Goal: Complete application form

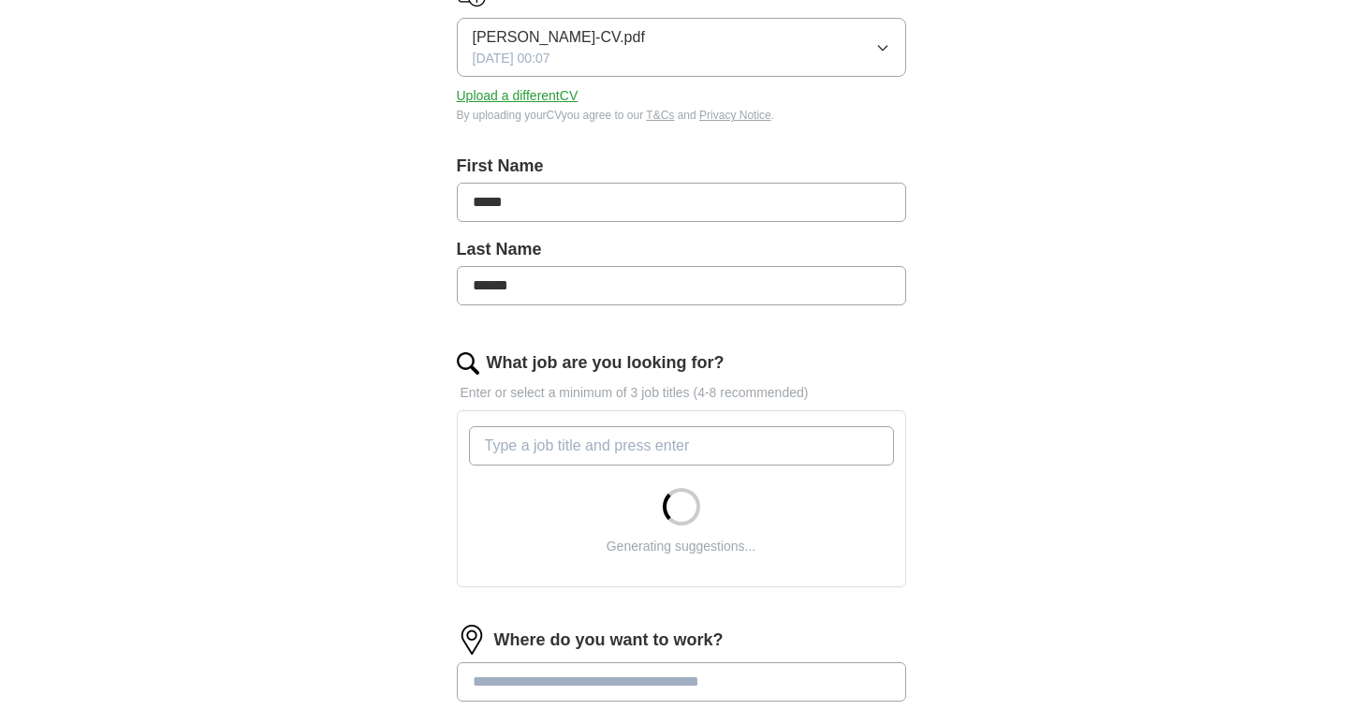
scroll to position [295, 0]
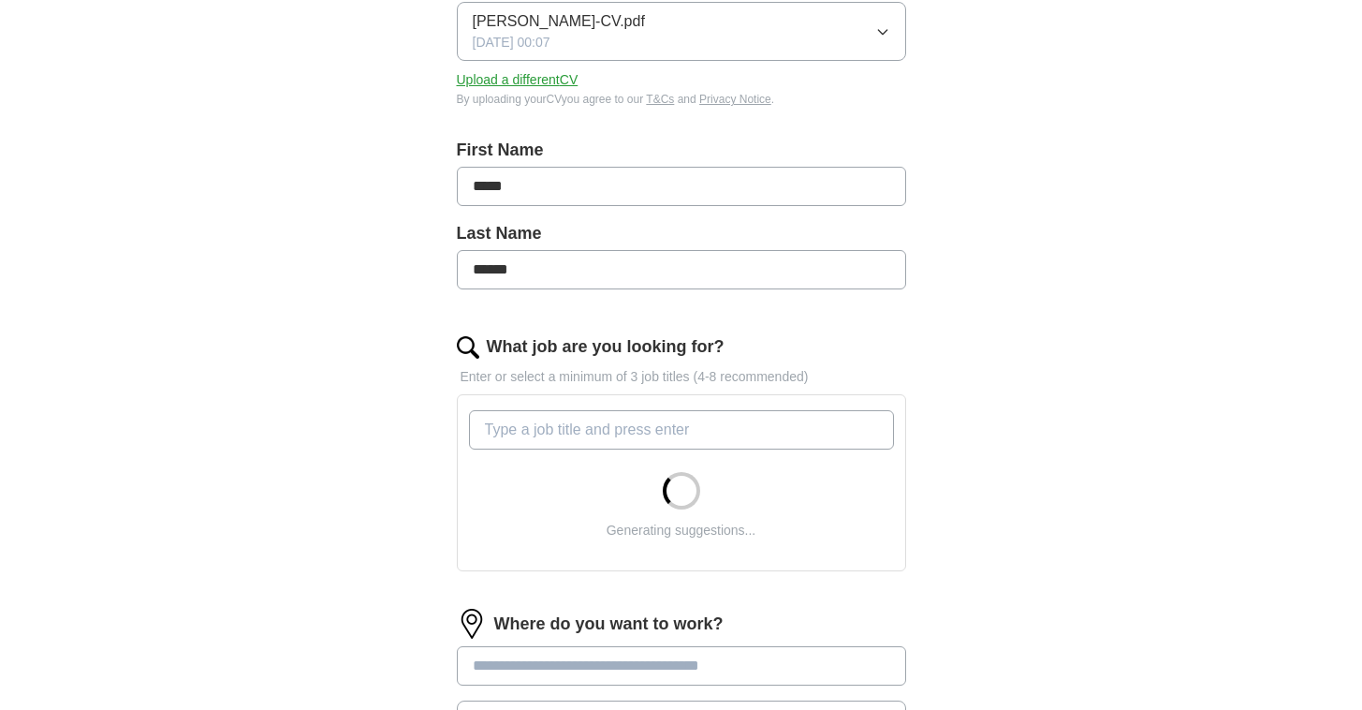
click at [593, 436] on input "What job are you looking for?" at bounding box center [681, 429] width 425 height 39
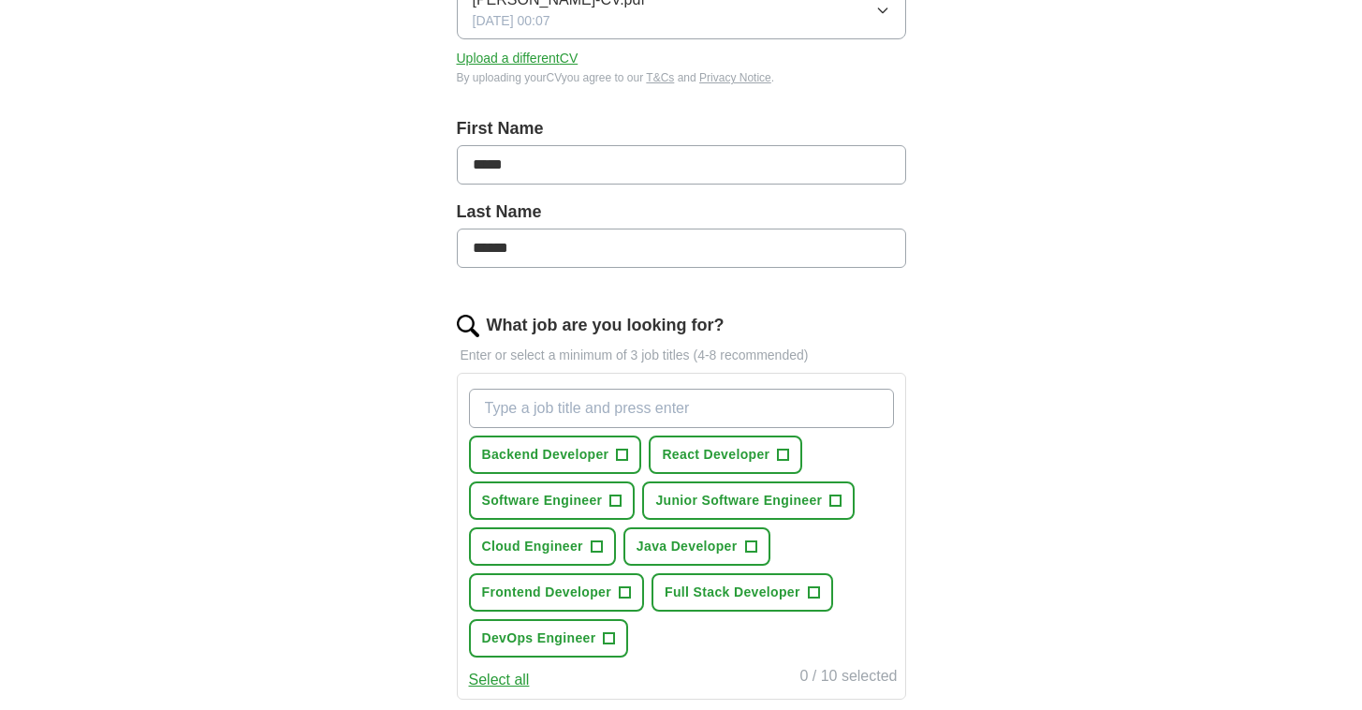
scroll to position [319, 0]
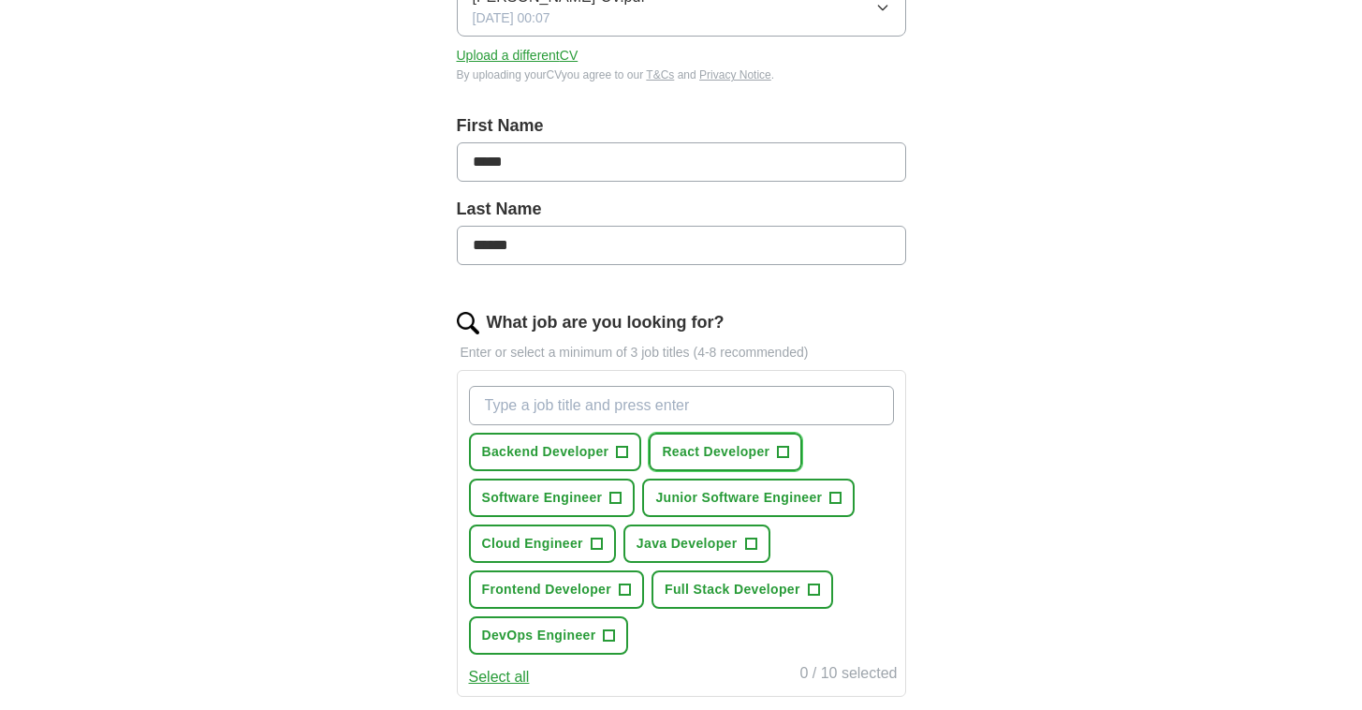
click at [729, 441] on button "React Developer +" at bounding box center [726, 452] width 154 height 38
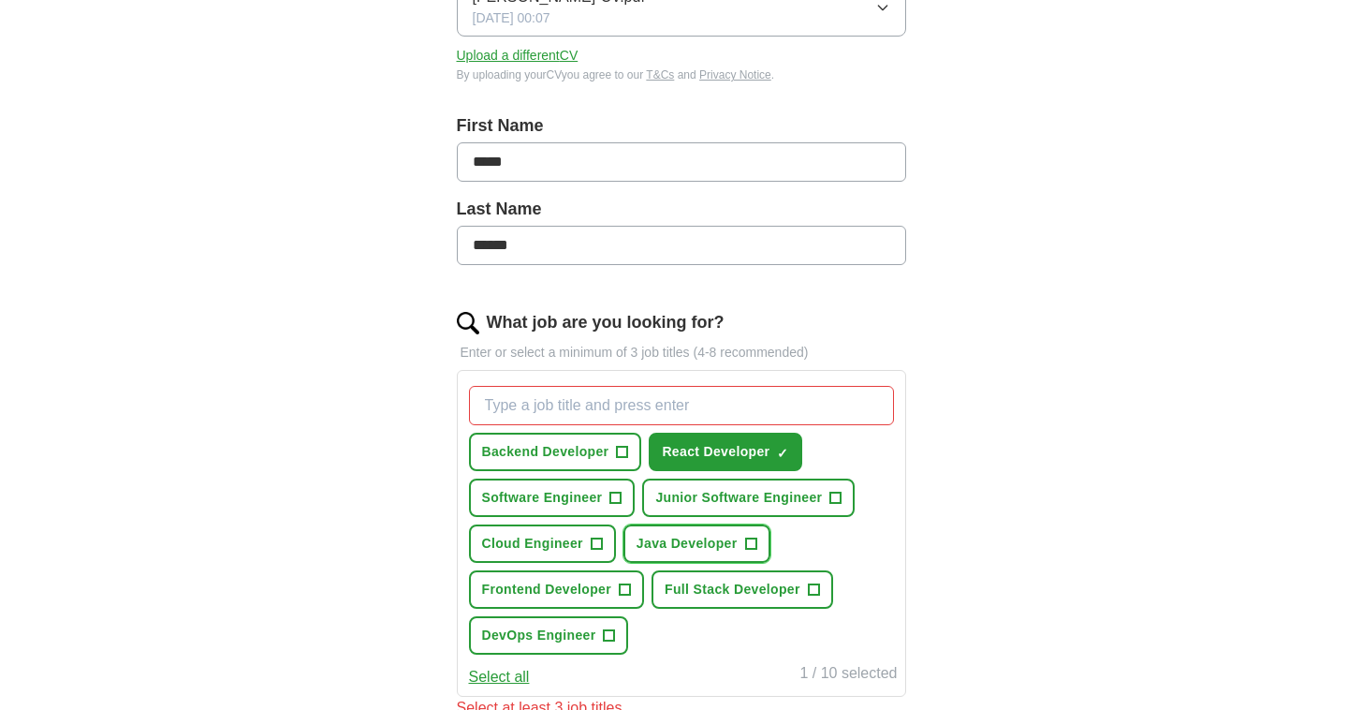
click at [675, 547] on span "Java Developer" at bounding box center [687, 544] width 101 height 20
click at [564, 537] on span "Cloud Engineer" at bounding box center [532, 544] width 101 height 20
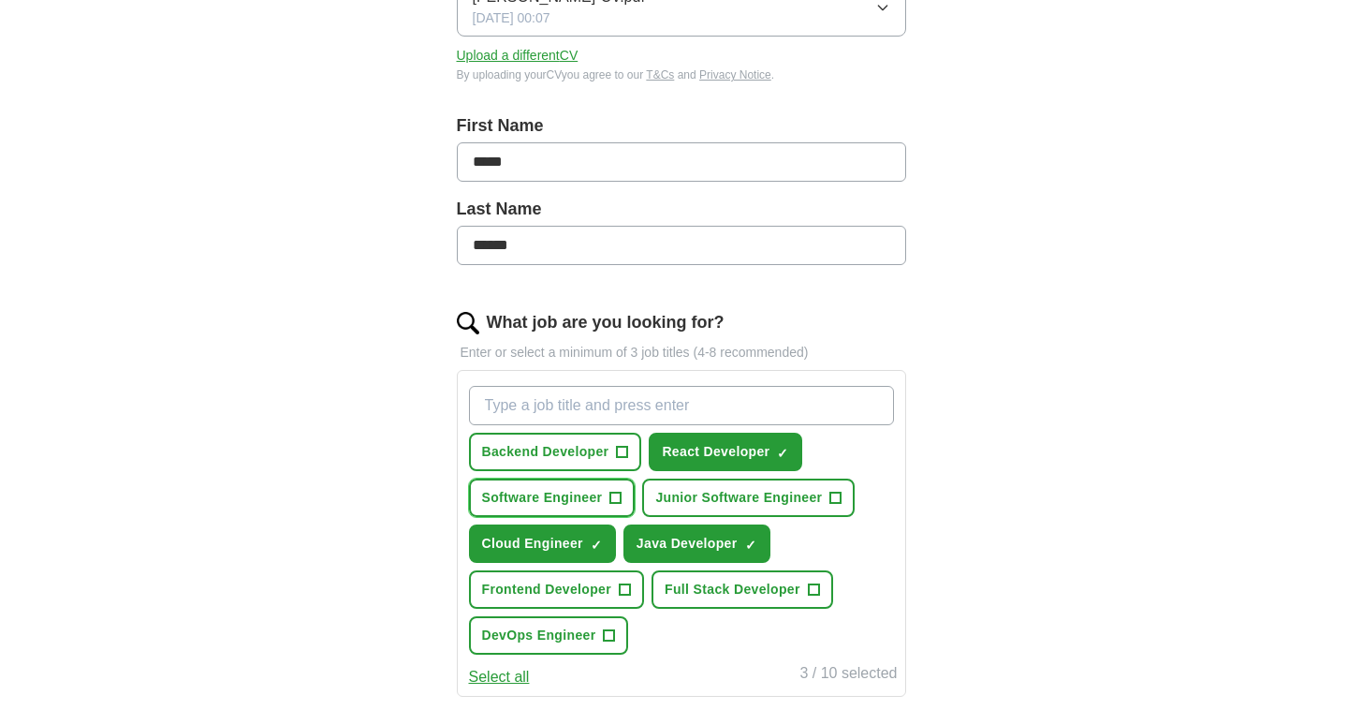
click at [564, 491] on span "Software Engineer" at bounding box center [542, 498] width 121 height 20
click at [553, 581] on span "Frontend Developer" at bounding box center [547, 590] width 130 height 20
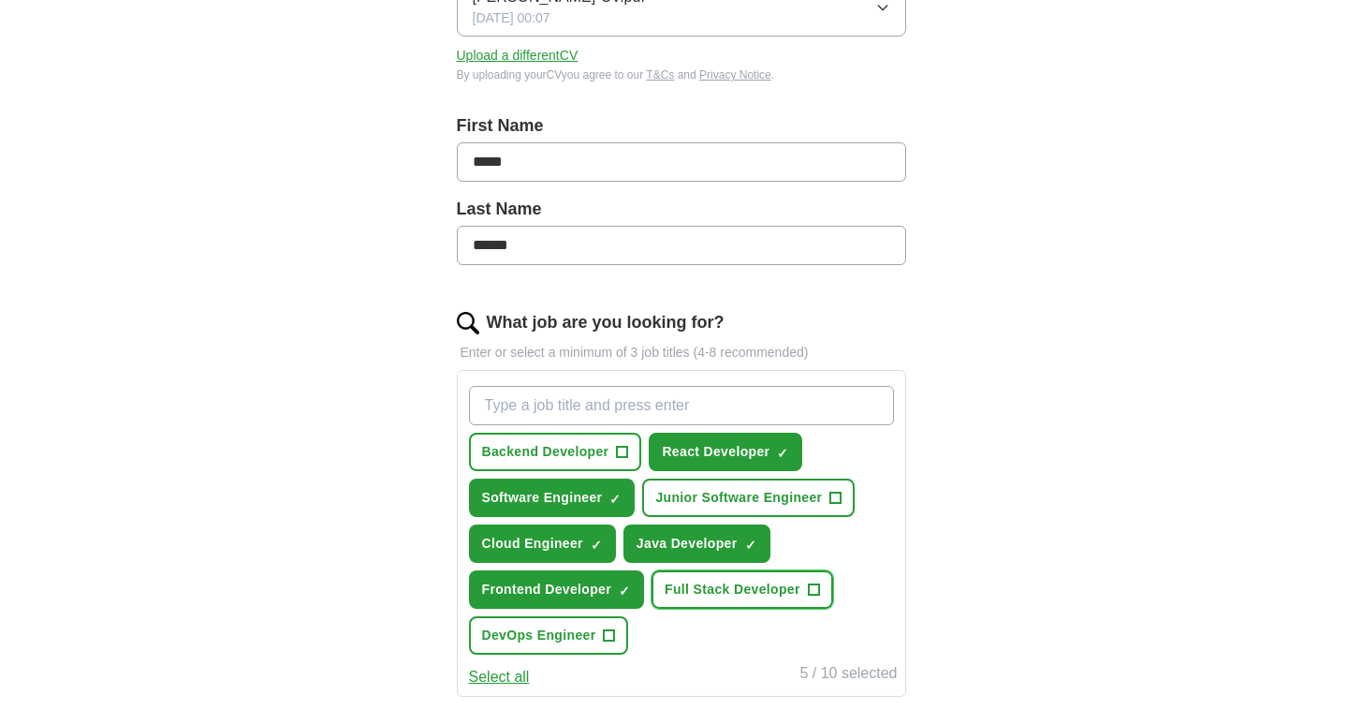
click at [717, 583] on span "Full Stack Developer" at bounding box center [733, 590] width 136 height 20
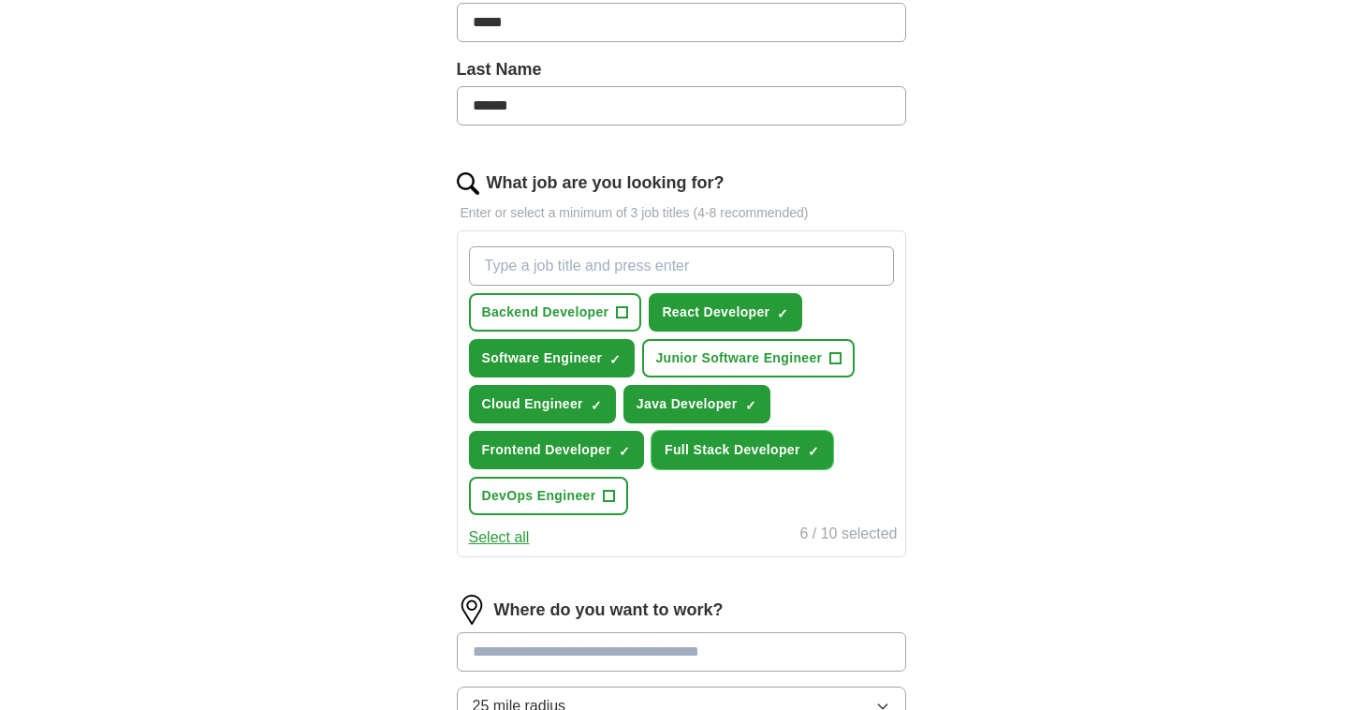
scroll to position [460, 0]
click at [555, 278] on input "What job are you looking for?" at bounding box center [681, 264] width 425 height 39
type input "web developer"
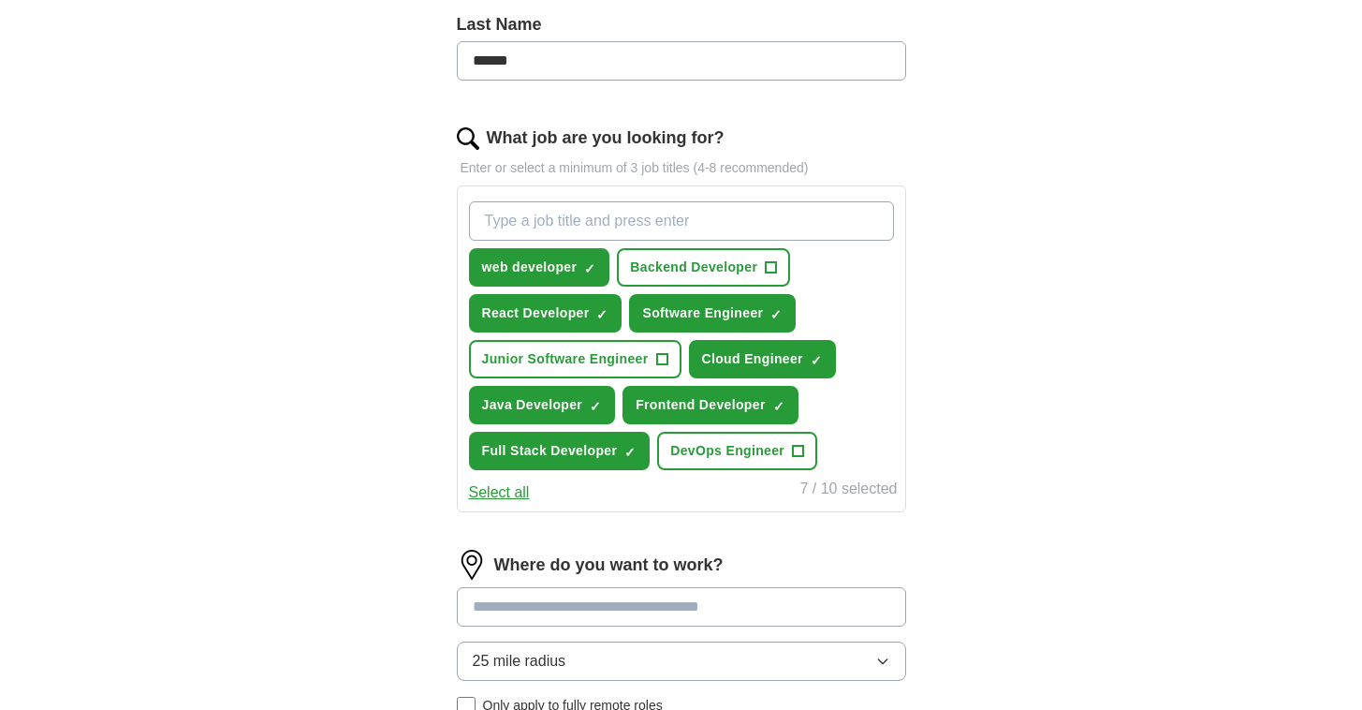
scroll to position [506, 0]
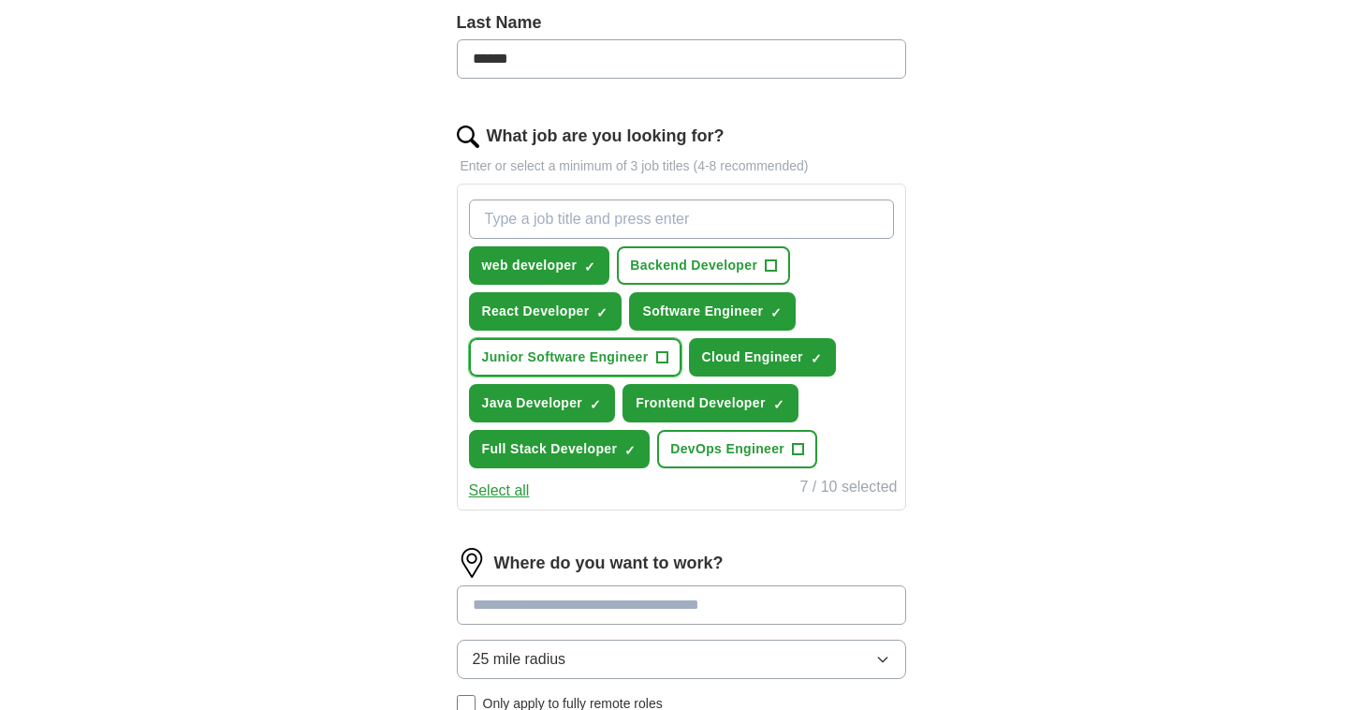
click at [585, 360] on span "Junior Software Engineer" at bounding box center [565, 357] width 167 height 20
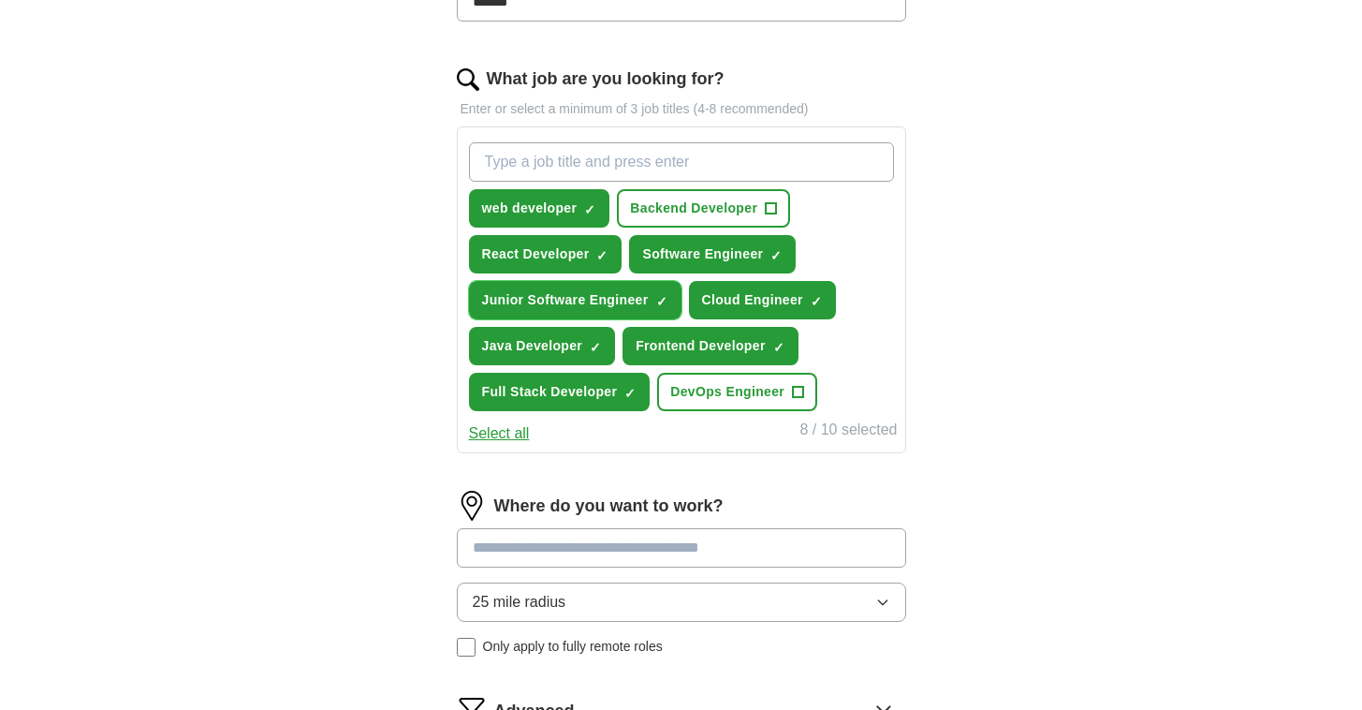
scroll to position [564, 0]
click at [615, 154] on input "What job are you looking for?" at bounding box center [681, 160] width 425 height 39
type input "Junior React Developer"
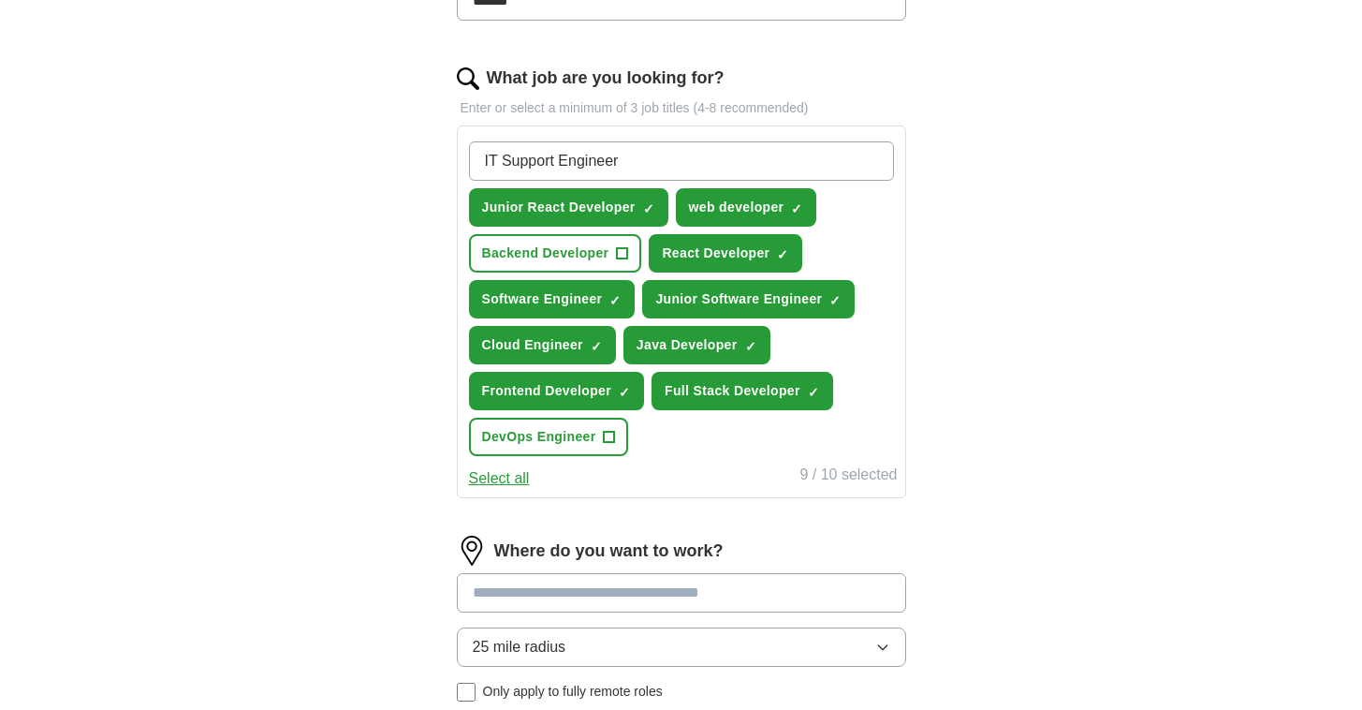
click at [490, 153] on input "IT Support Engineer" at bounding box center [681, 160] width 425 height 39
type input "Junior IT Support Engineer"
click at [544, 154] on input "Junior IT Support Engineer" at bounding box center [681, 160] width 425 height 39
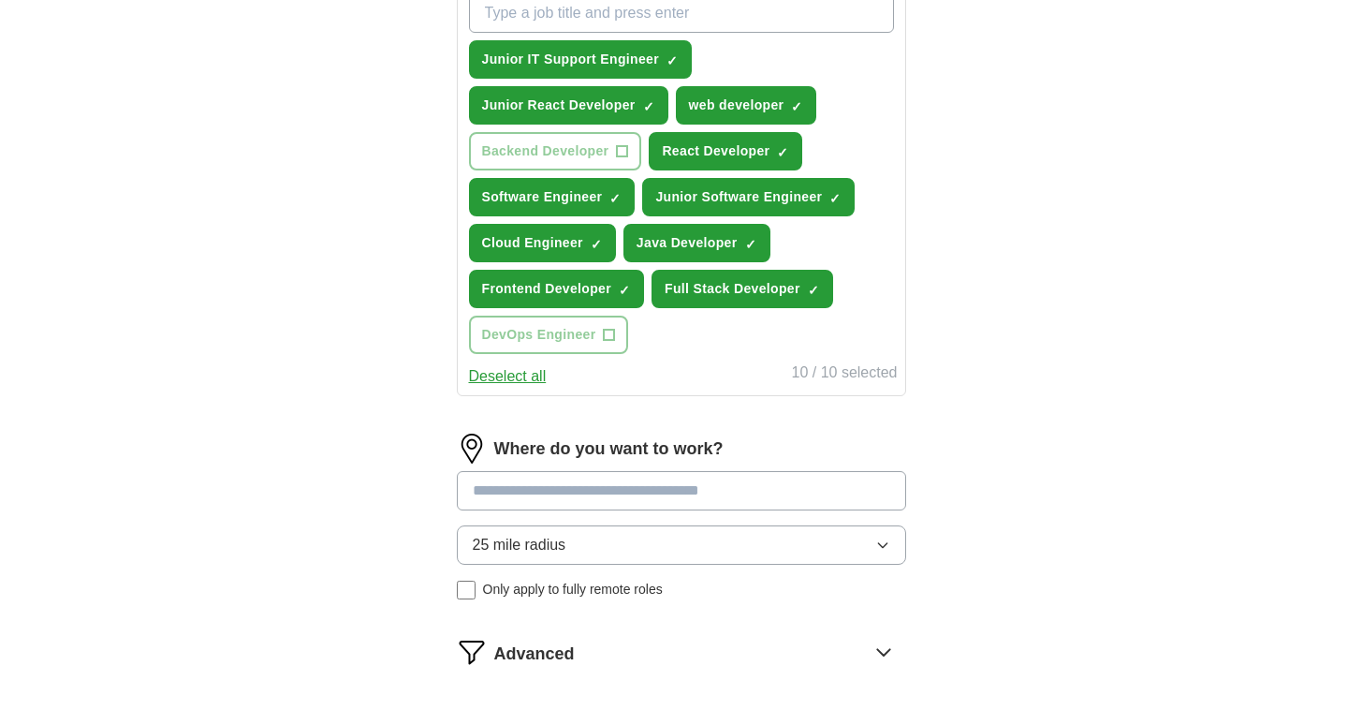
scroll to position [729, 0]
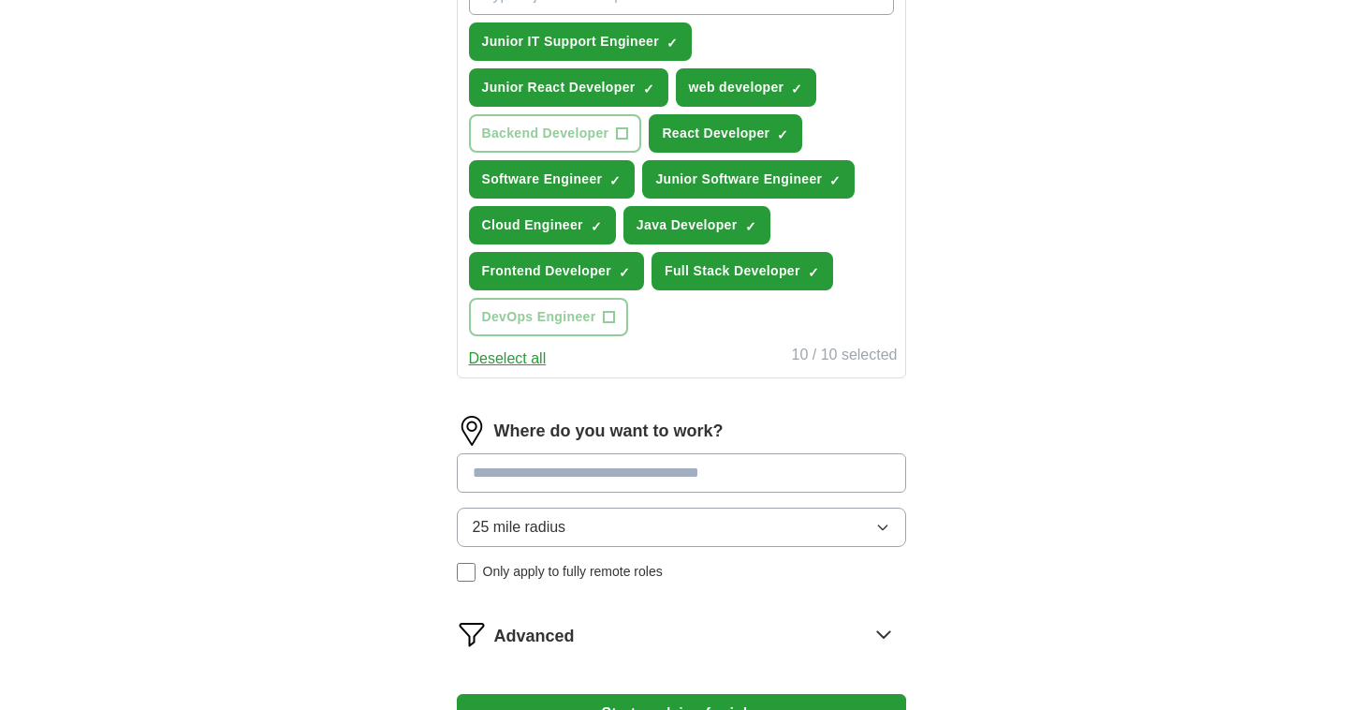
click at [635, 478] on input at bounding box center [681, 472] width 449 height 39
type input "*"
type input "***"
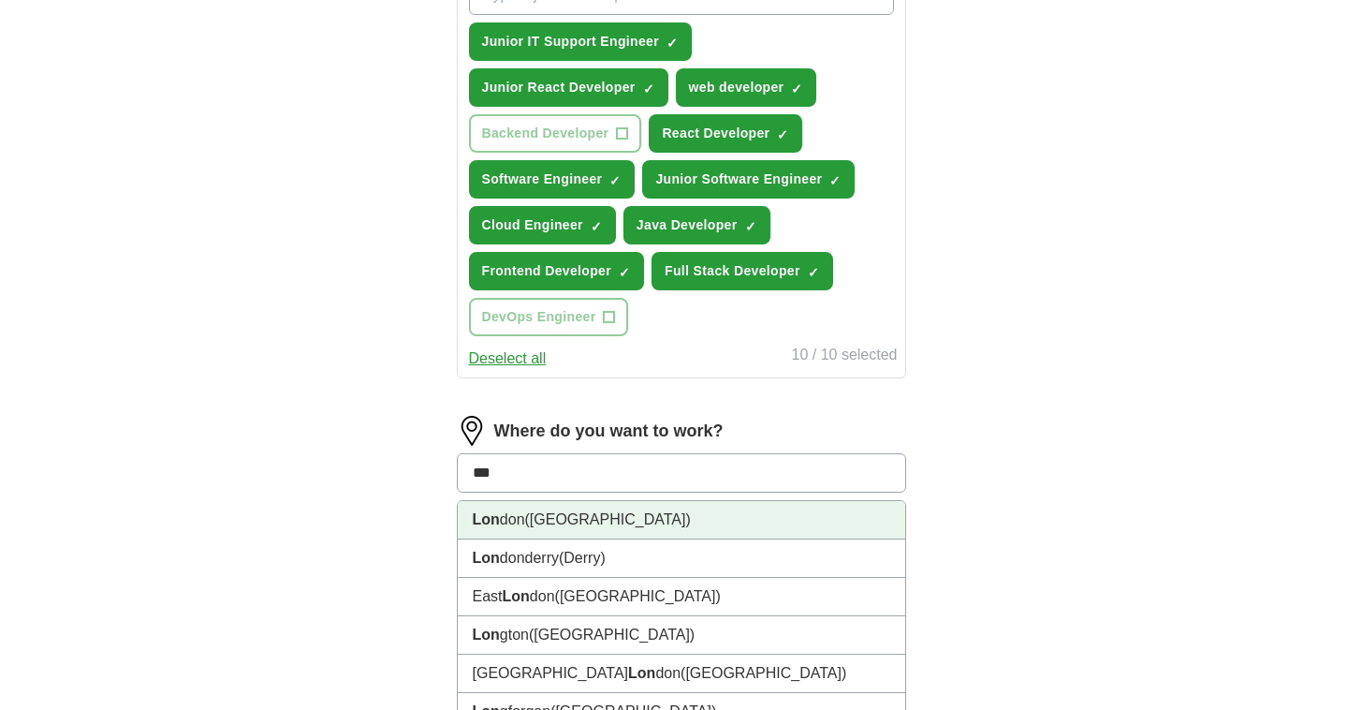
click at [594, 530] on li "Lon don ([GEOGRAPHIC_DATA])" at bounding box center [682, 520] width 448 height 38
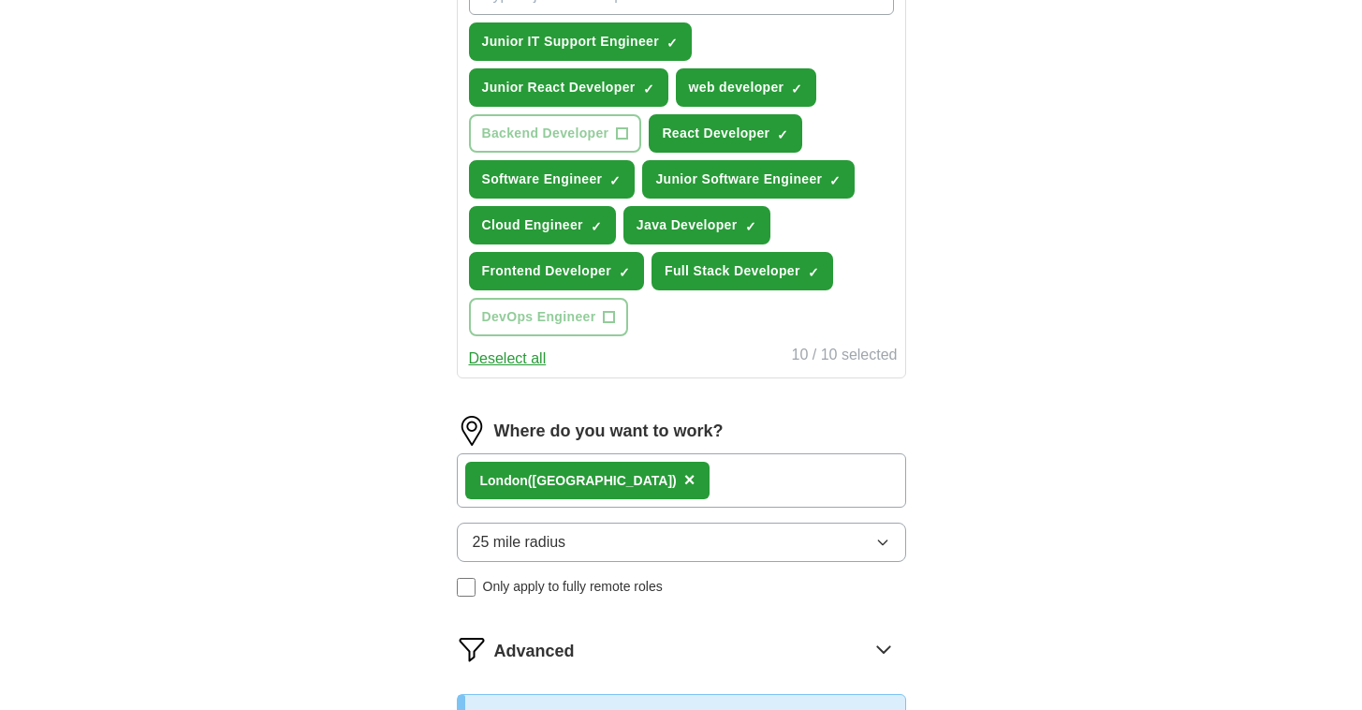
click at [662, 488] on div "Lon don ([GEOGRAPHIC_DATA]) ×" at bounding box center [681, 480] width 449 height 54
click at [639, 485] on div "Lon don ([GEOGRAPHIC_DATA]) ×" at bounding box center [681, 480] width 449 height 54
click at [568, 592] on span "Only apply to fully remote roles" at bounding box center [573, 587] width 180 height 20
click at [665, 482] on div "Remote ([GEOGRAPHIC_DATA]) ×" at bounding box center [681, 480] width 449 height 54
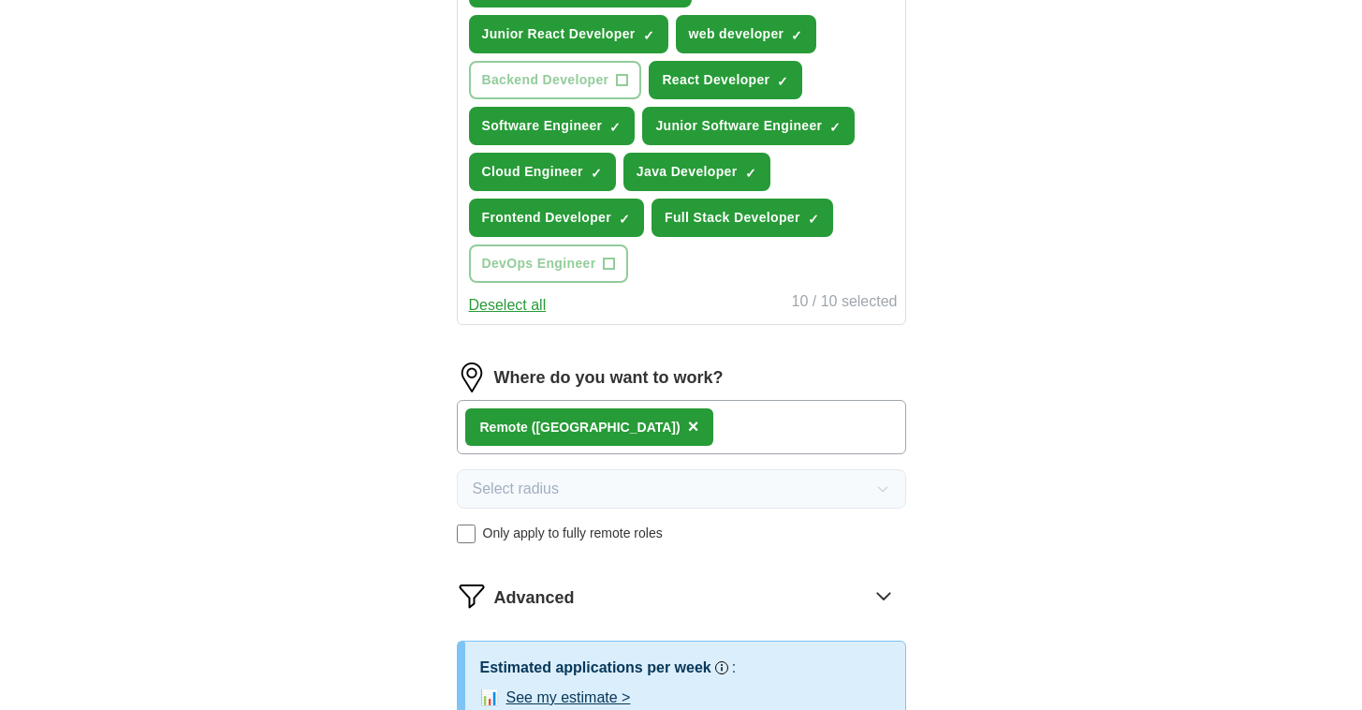
scroll to position [786, 0]
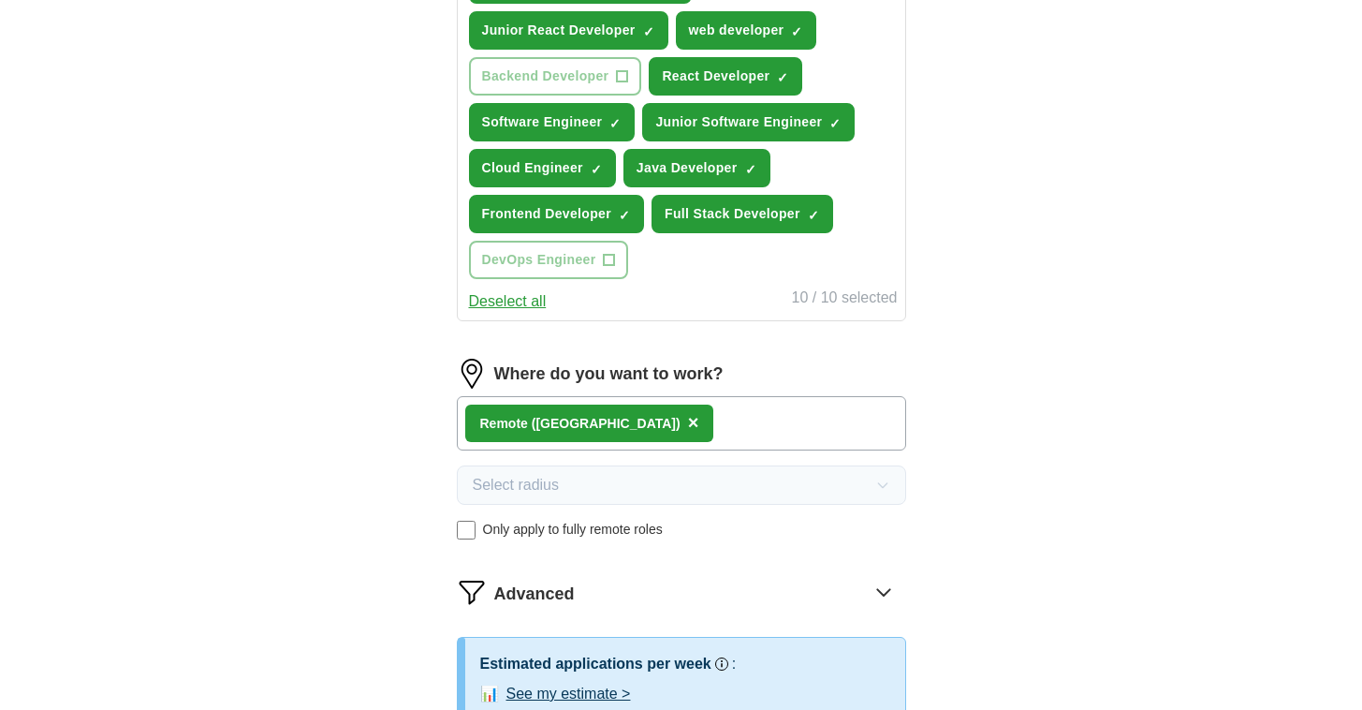
click at [539, 536] on span "Only apply to fully remote roles" at bounding box center [573, 530] width 180 height 20
click at [662, 440] on div "Lon don ([GEOGRAPHIC_DATA]) ×" at bounding box center [681, 423] width 449 height 54
click at [621, 485] on button "25 mile radius" at bounding box center [681, 484] width 449 height 39
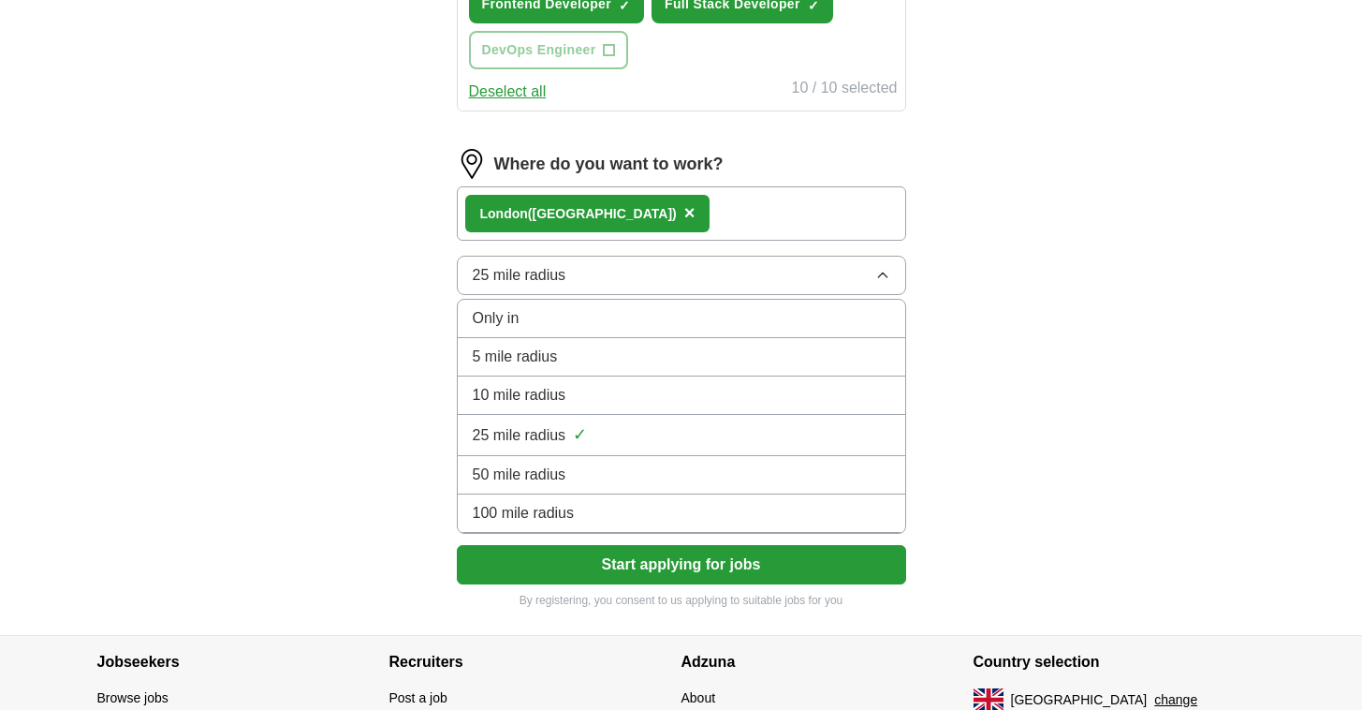
scroll to position [1000, 0]
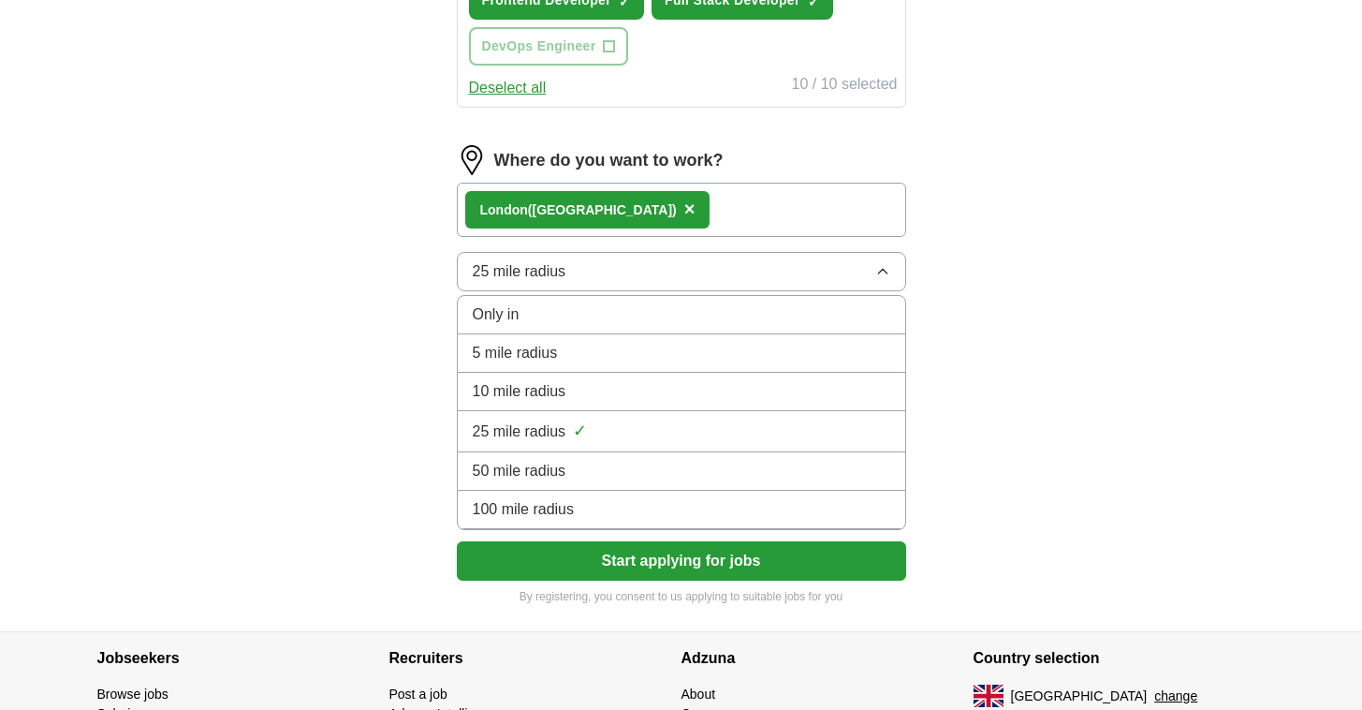
click at [596, 508] on div "100 mile radius" at bounding box center [682, 509] width 418 height 22
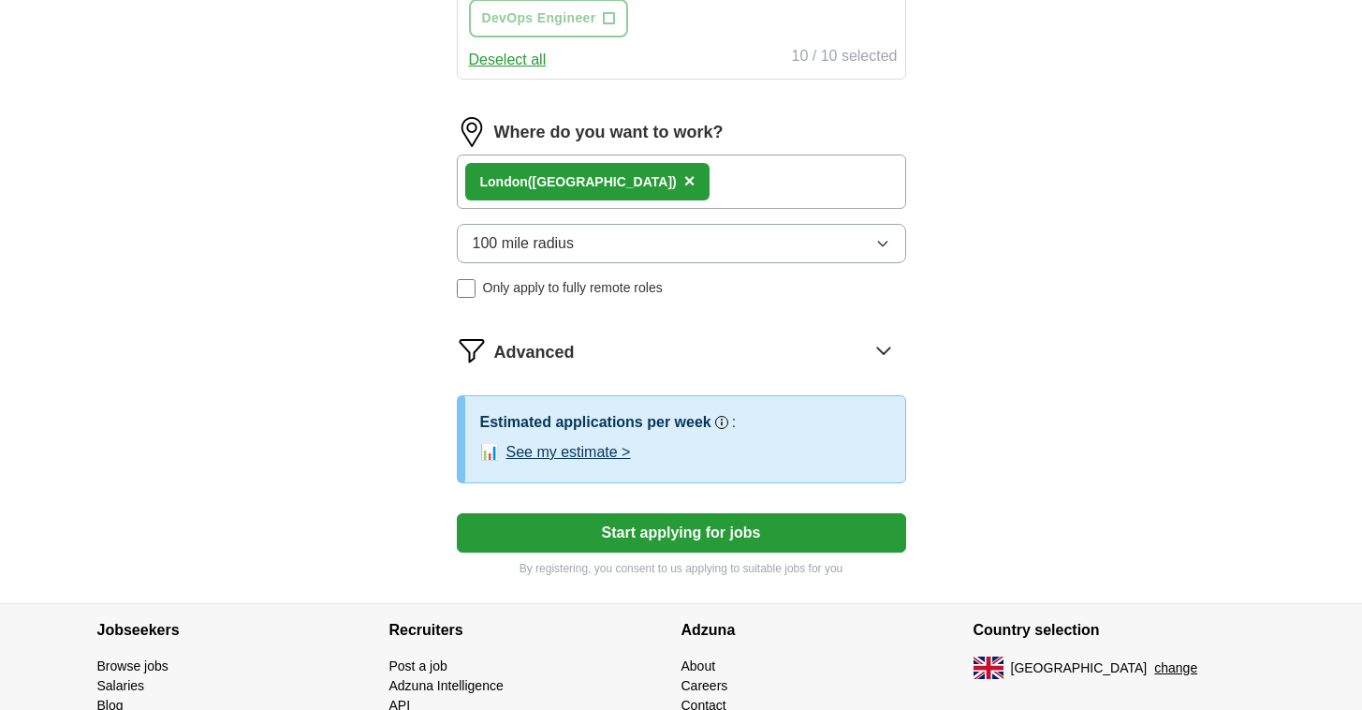
scroll to position [1033, 0]
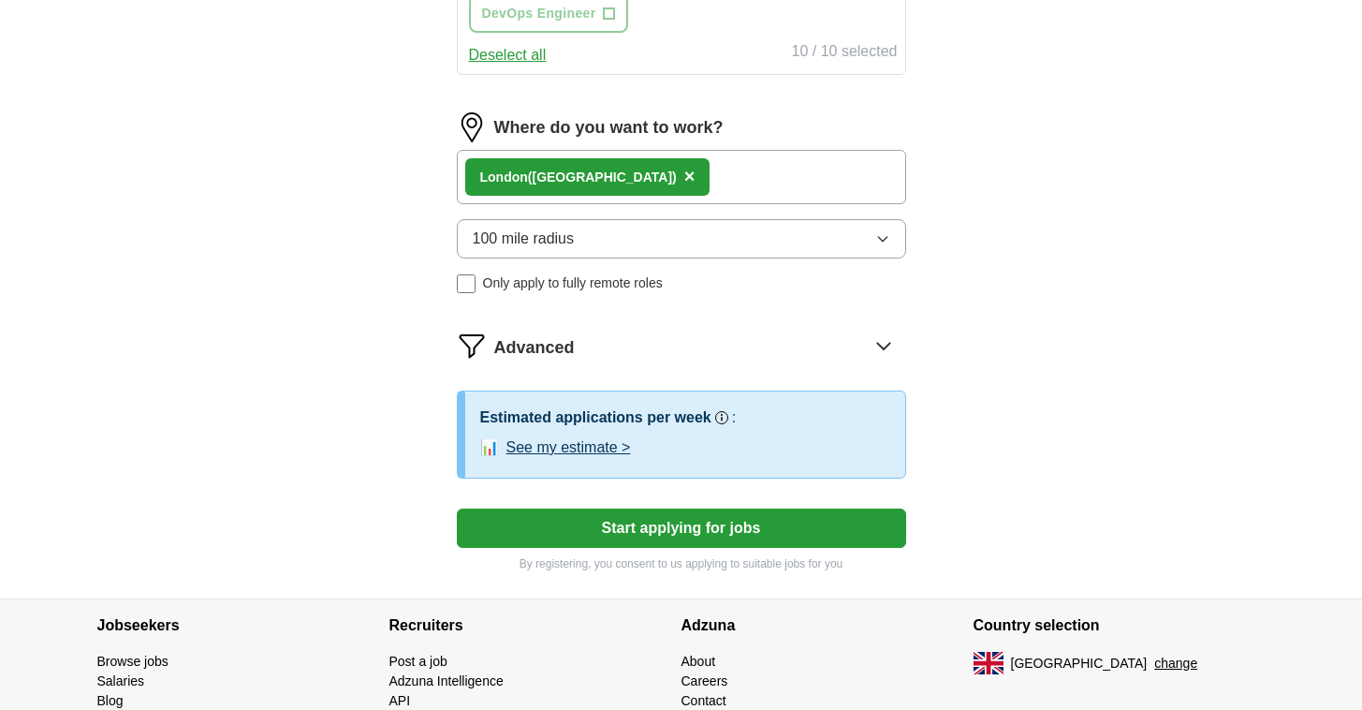
click at [669, 181] on div "Lon don ([GEOGRAPHIC_DATA]) ×" at bounding box center [681, 177] width 449 height 54
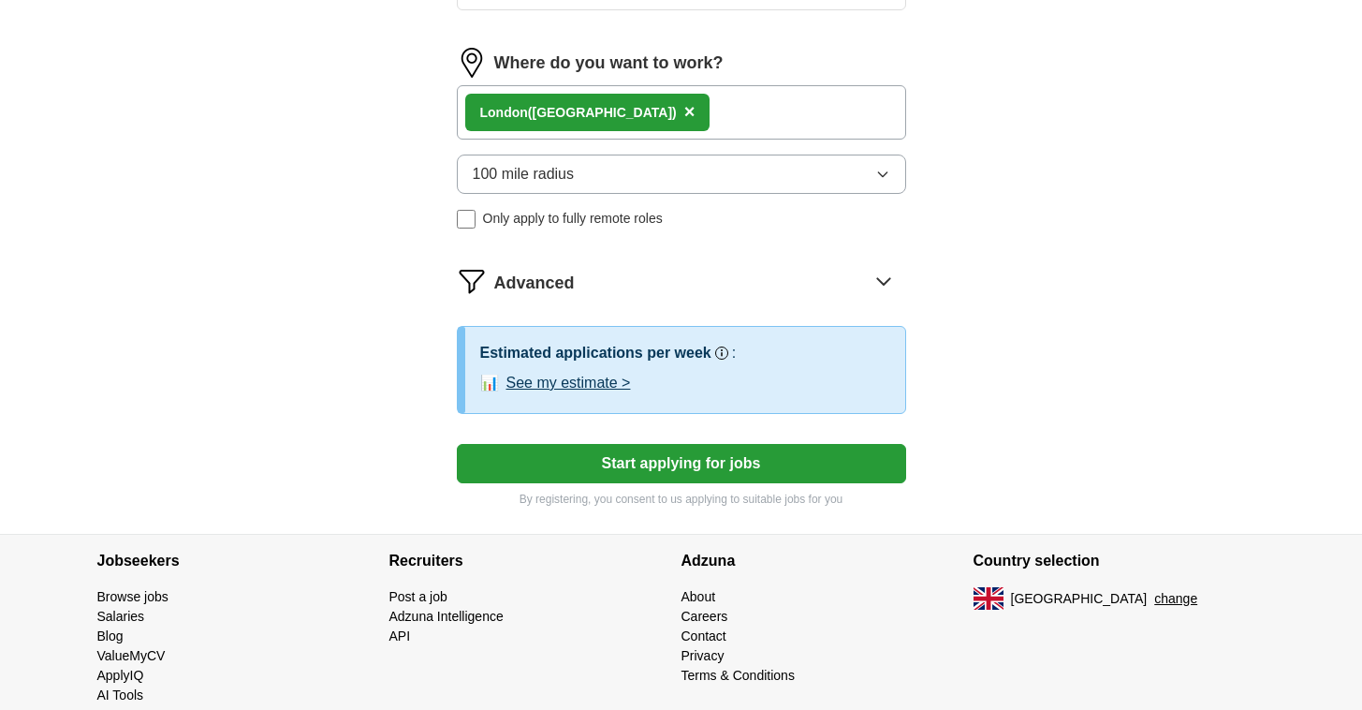
scroll to position [1101, 0]
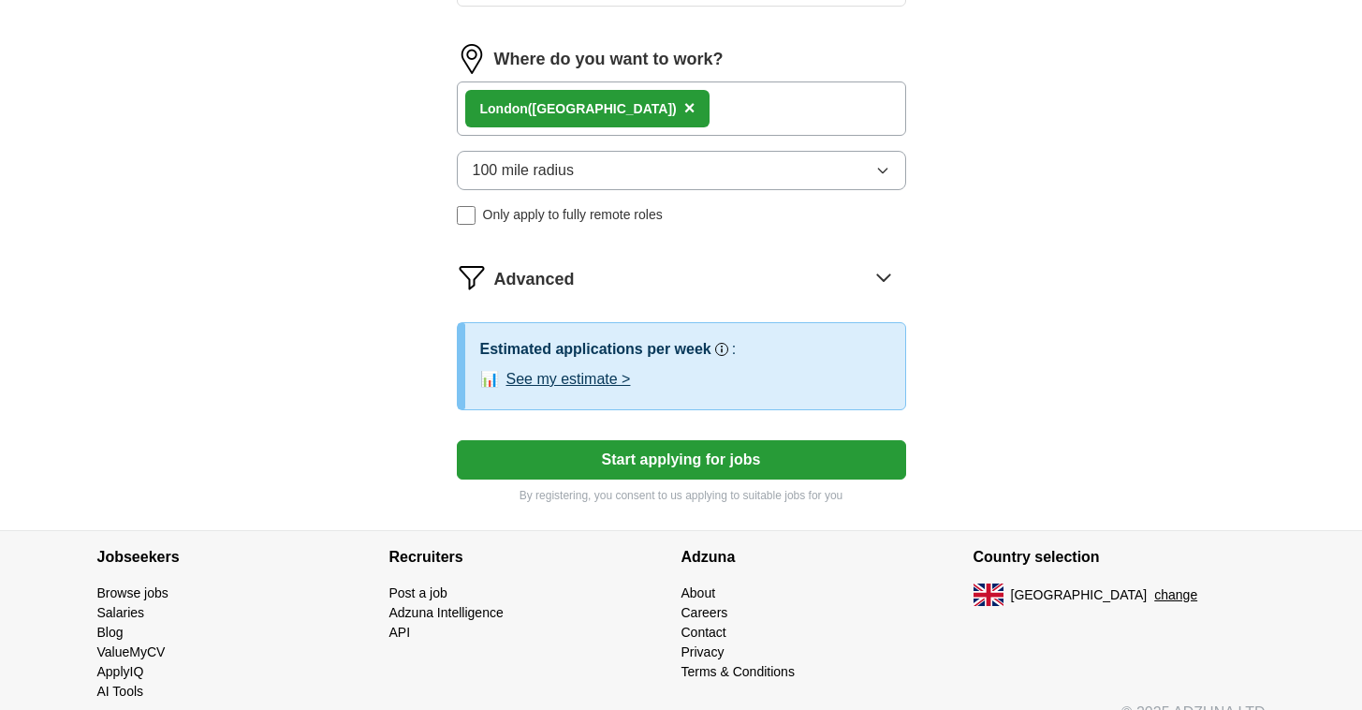
click at [574, 382] on button "See my estimate >" at bounding box center [569, 379] width 125 height 22
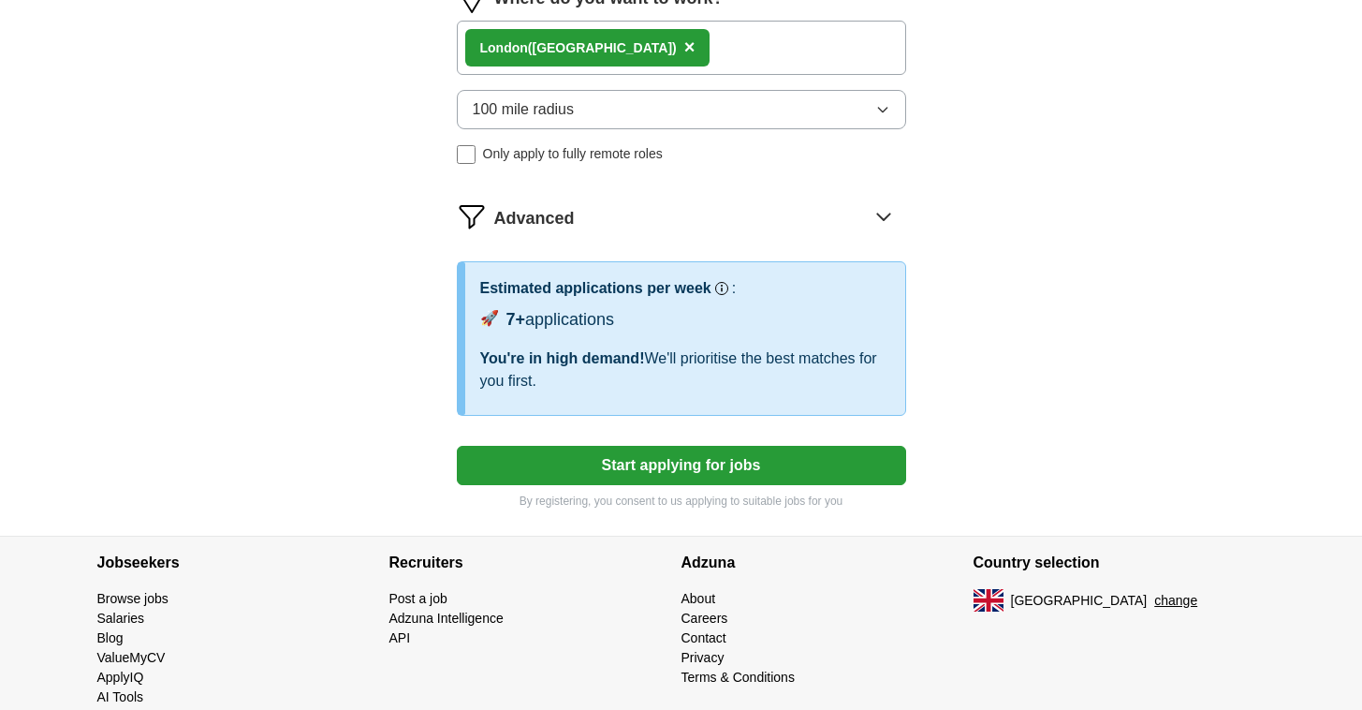
scroll to position [1158, 0]
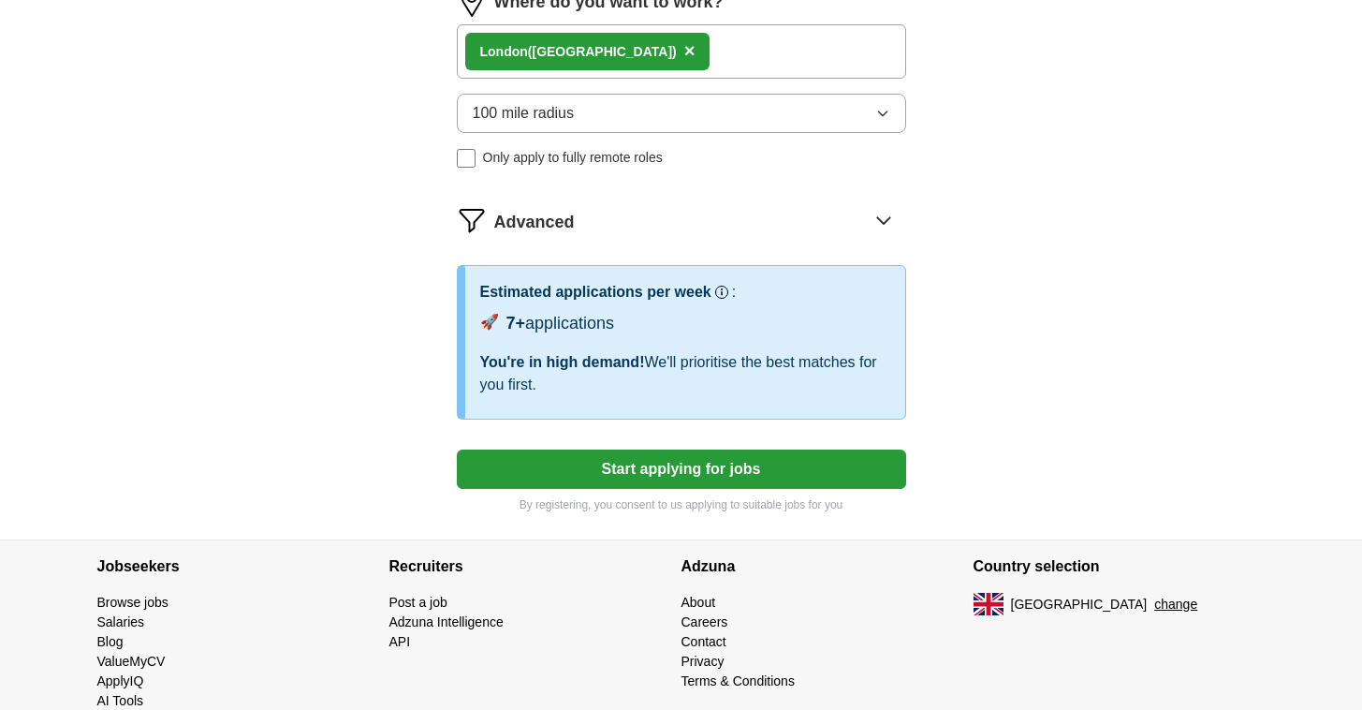
click at [622, 228] on div "Advanced" at bounding box center [700, 220] width 412 height 30
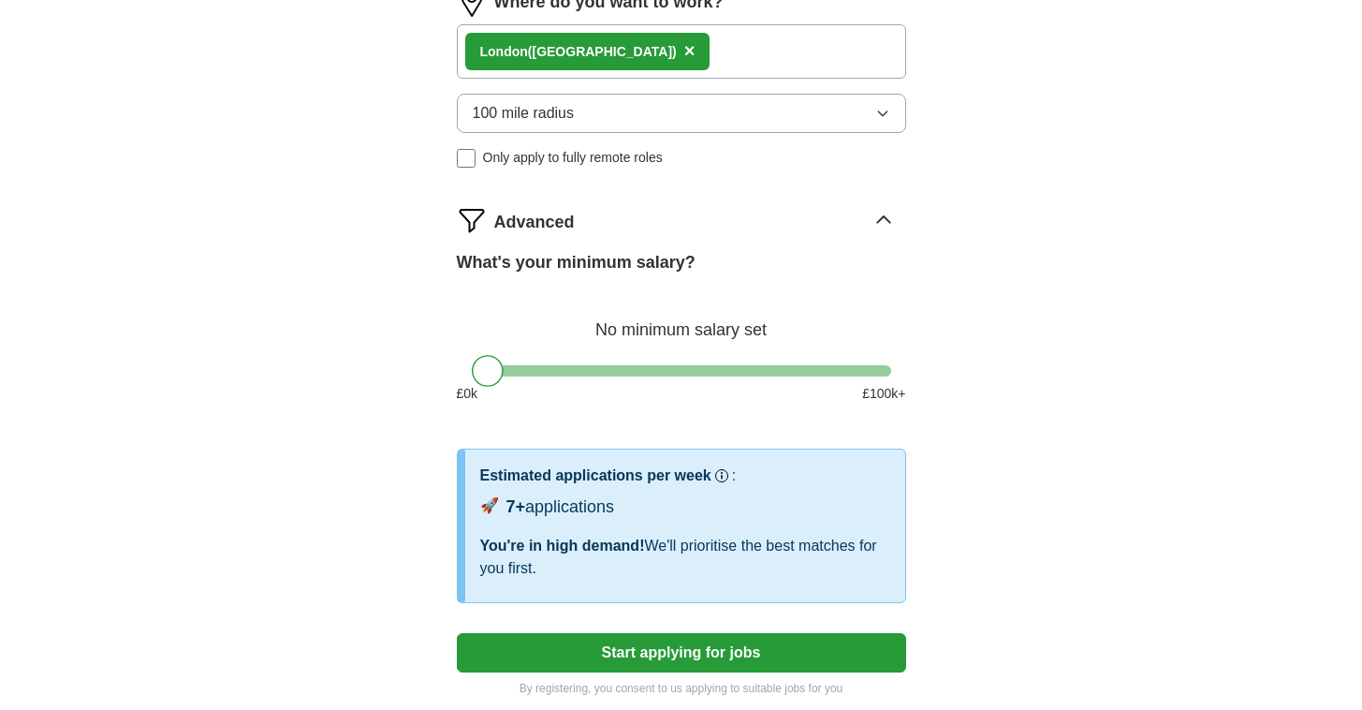
click at [622, 228] on div "Advanced" at bounding box center [700, 220] width 412 height 30
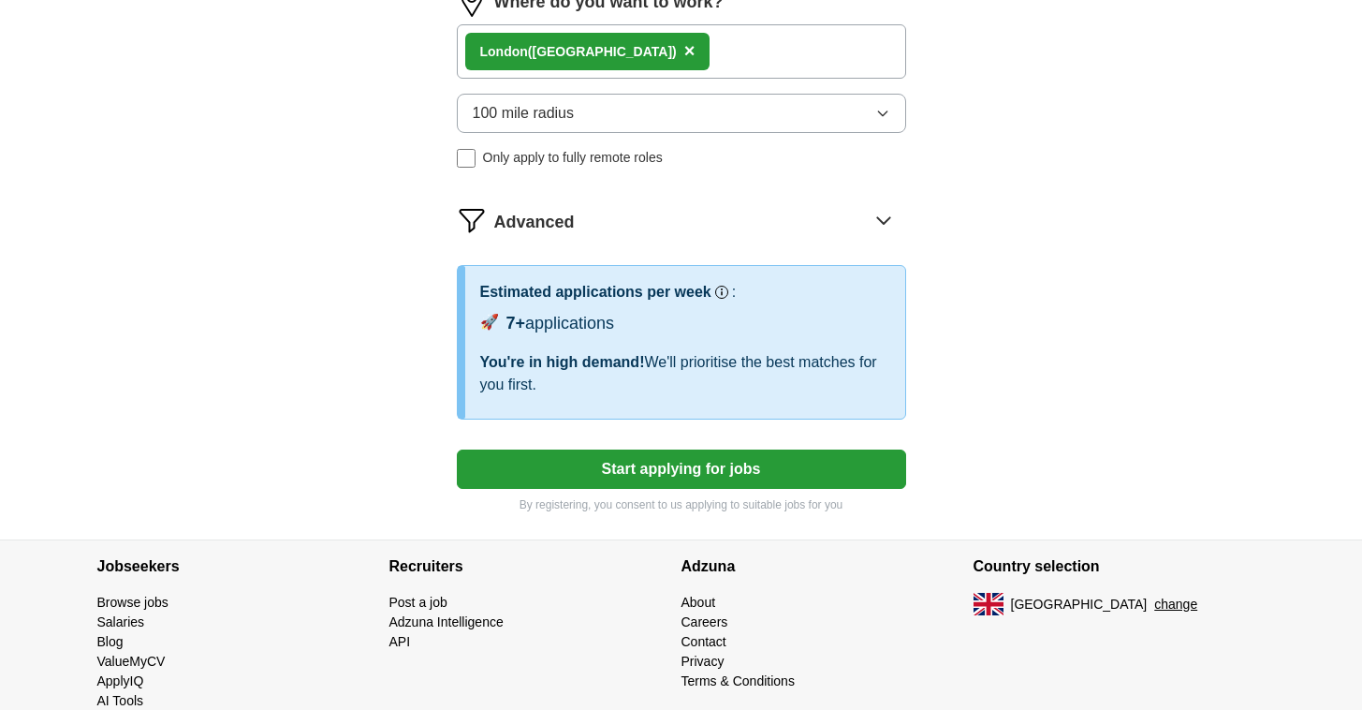
click at [622, 228] on div "Advanced" at bounding box center [700, 220] width 412 height 30
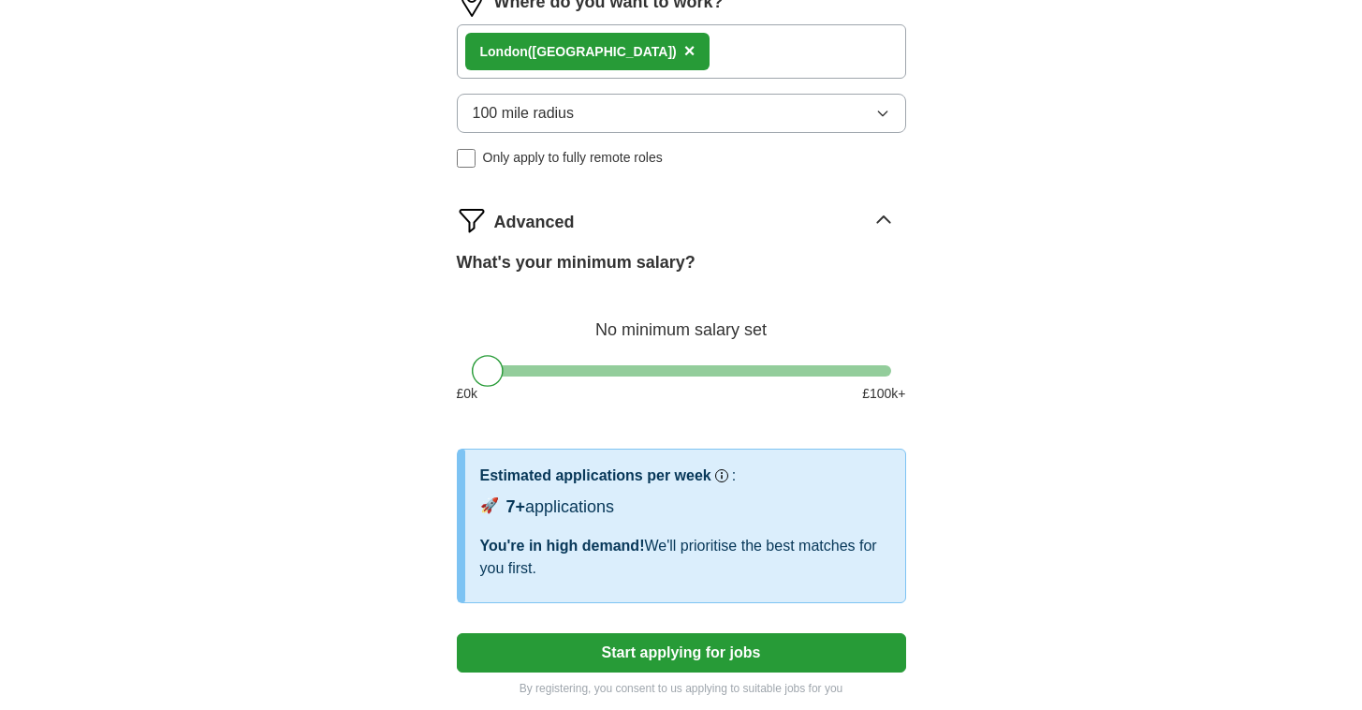
click at [682, 206] on div "Advanced" at bounding box center [700, 220] width 412 height 30
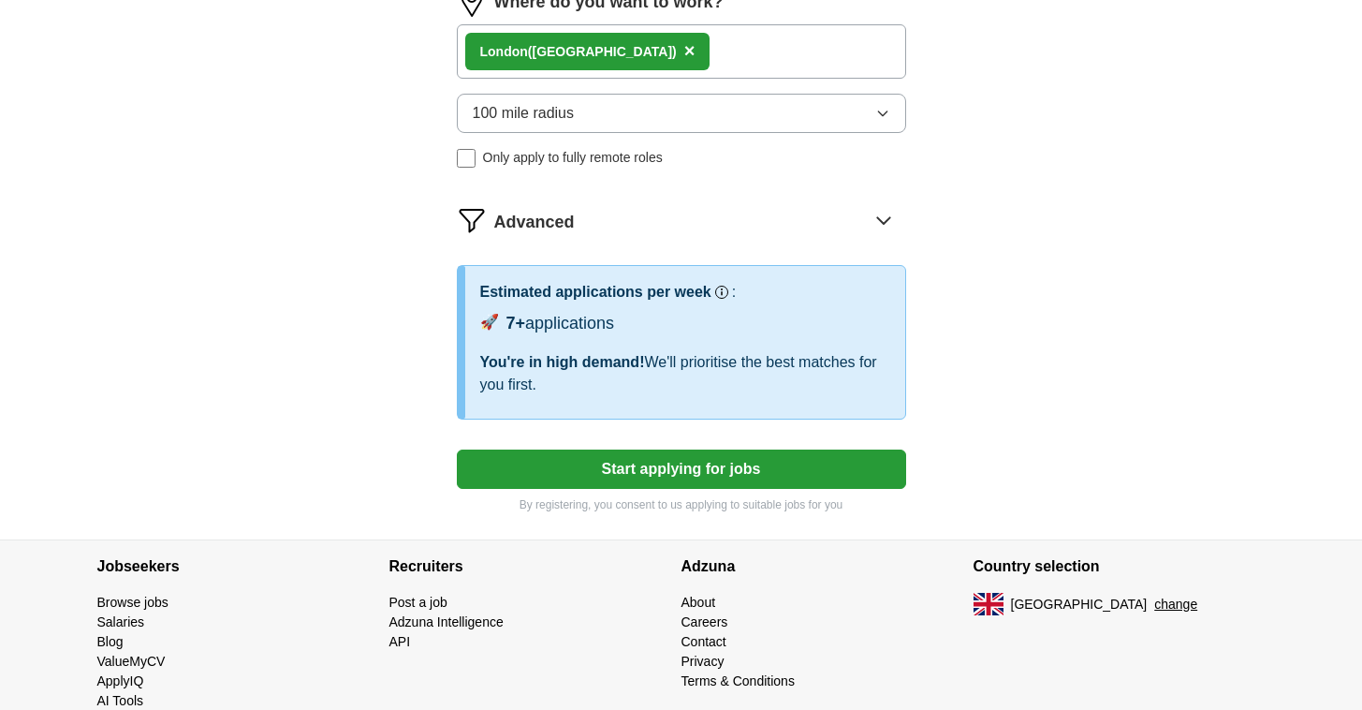
click at [619, 219] on div "Advanced" at bounding box center [700, 220] width 412 height 30
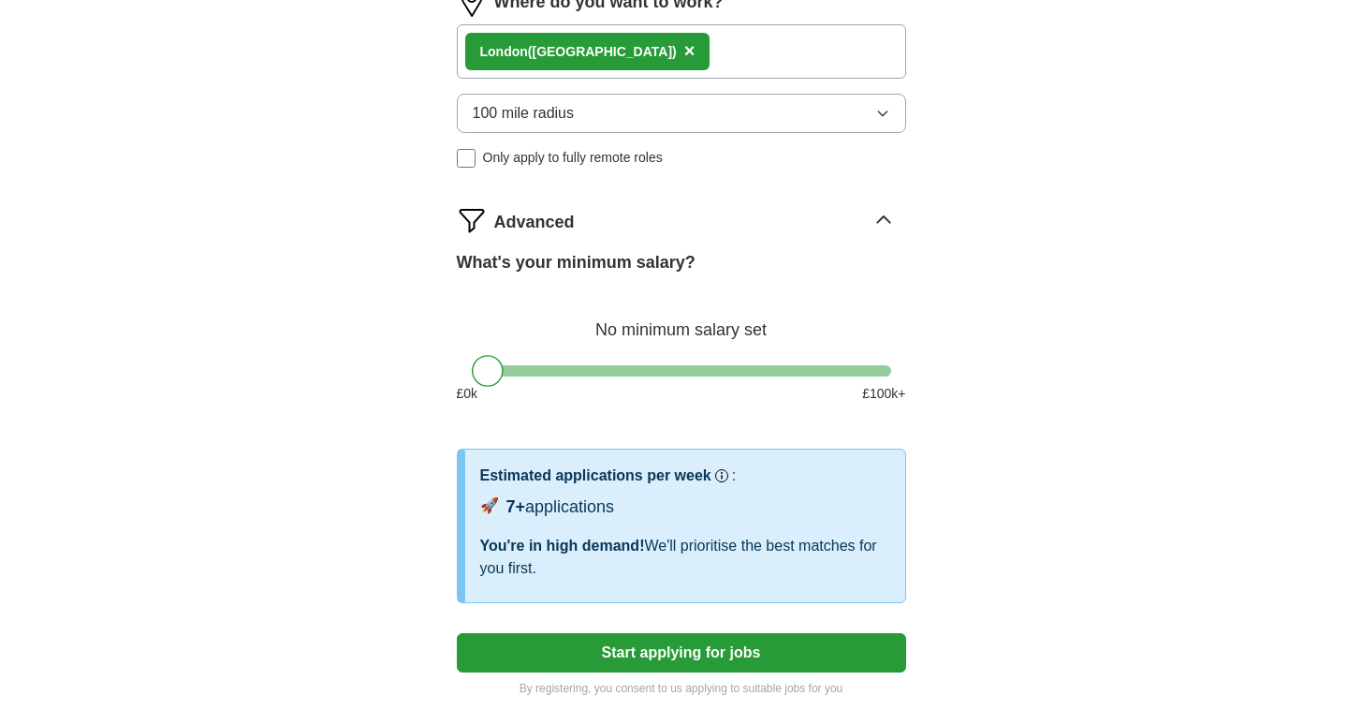
click at [581, 365] on div at bounding box center [681, 370] width 419 height 11
click at [603, 366] on div at bounding box center [681, 370] width 419 height 11
click at [474, 375] on div at bounding box center [681, 370] width 419 height 11
drag, startPoint x: 484, startPoint y: 375, endPoint x: 428, endPoint y: 375, distance: 56.2
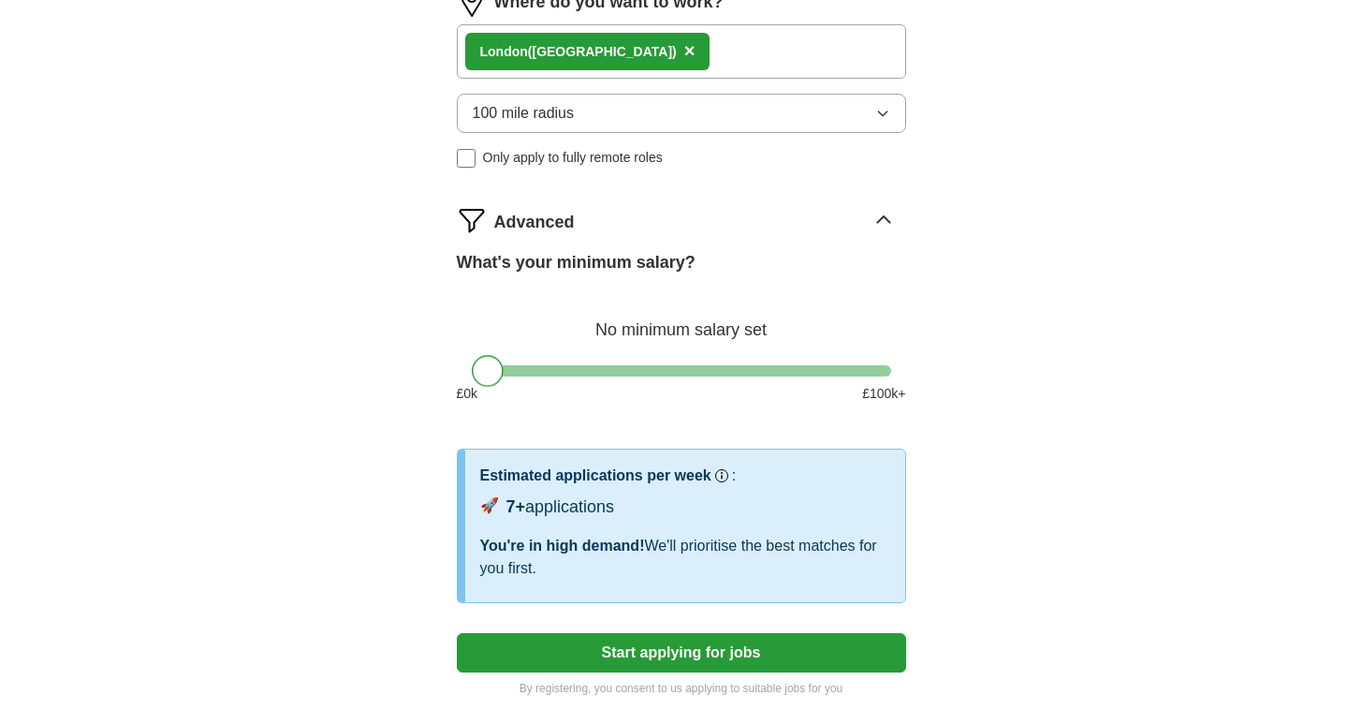
click at [625, 648] on button "Start applying for jobs" at bounding box center [681, 652] width 449 height 39
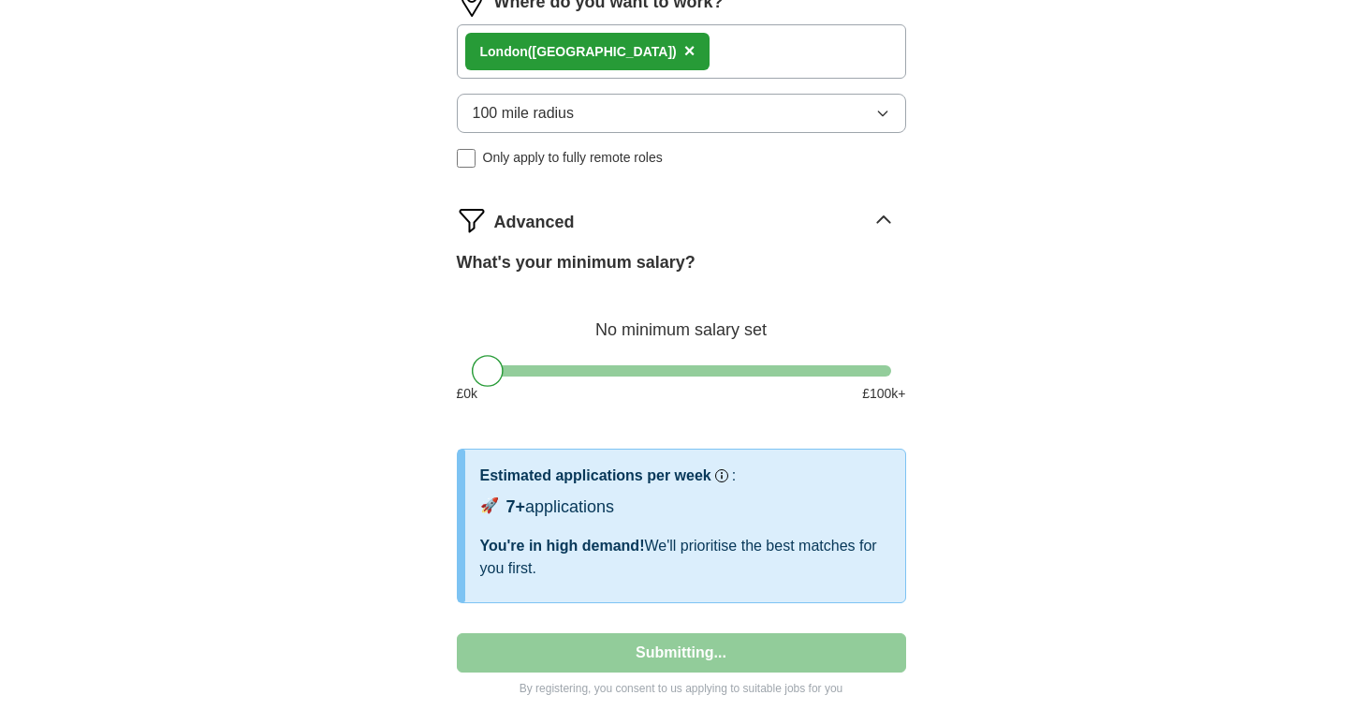
select select "**"
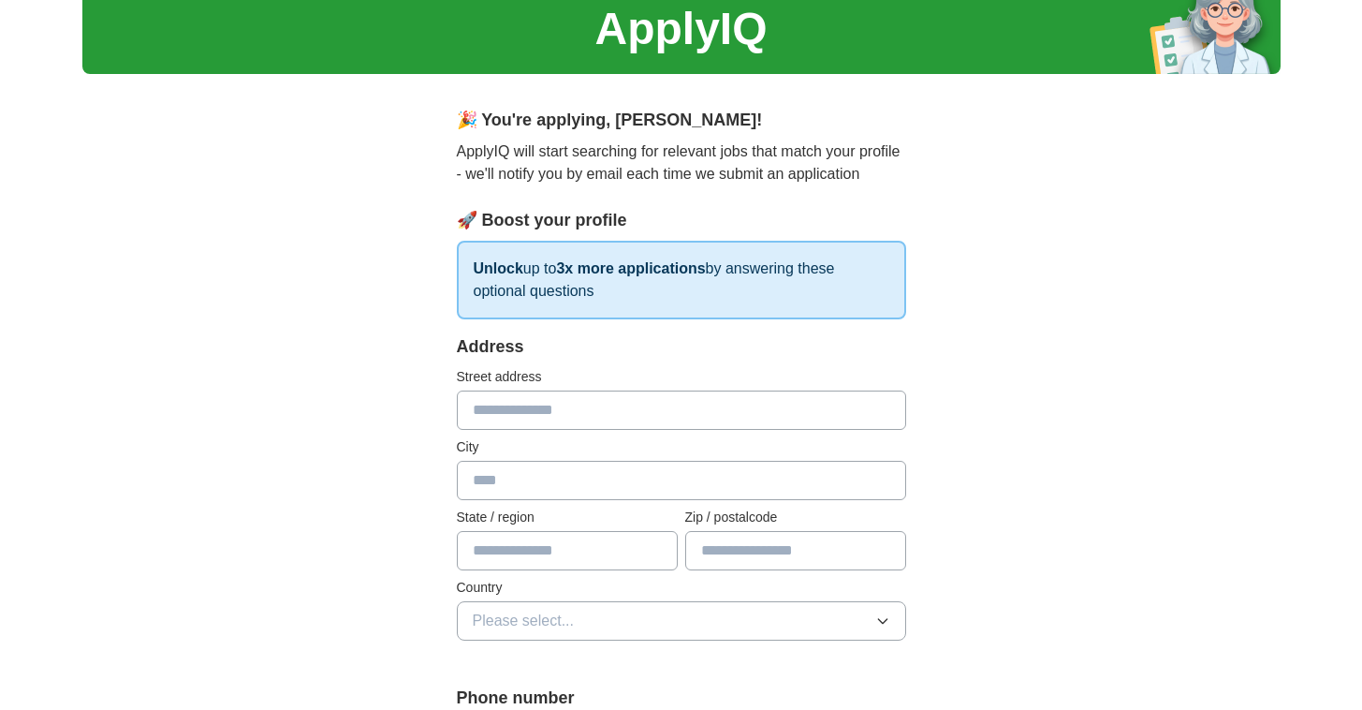
scroll to position [91, 0]
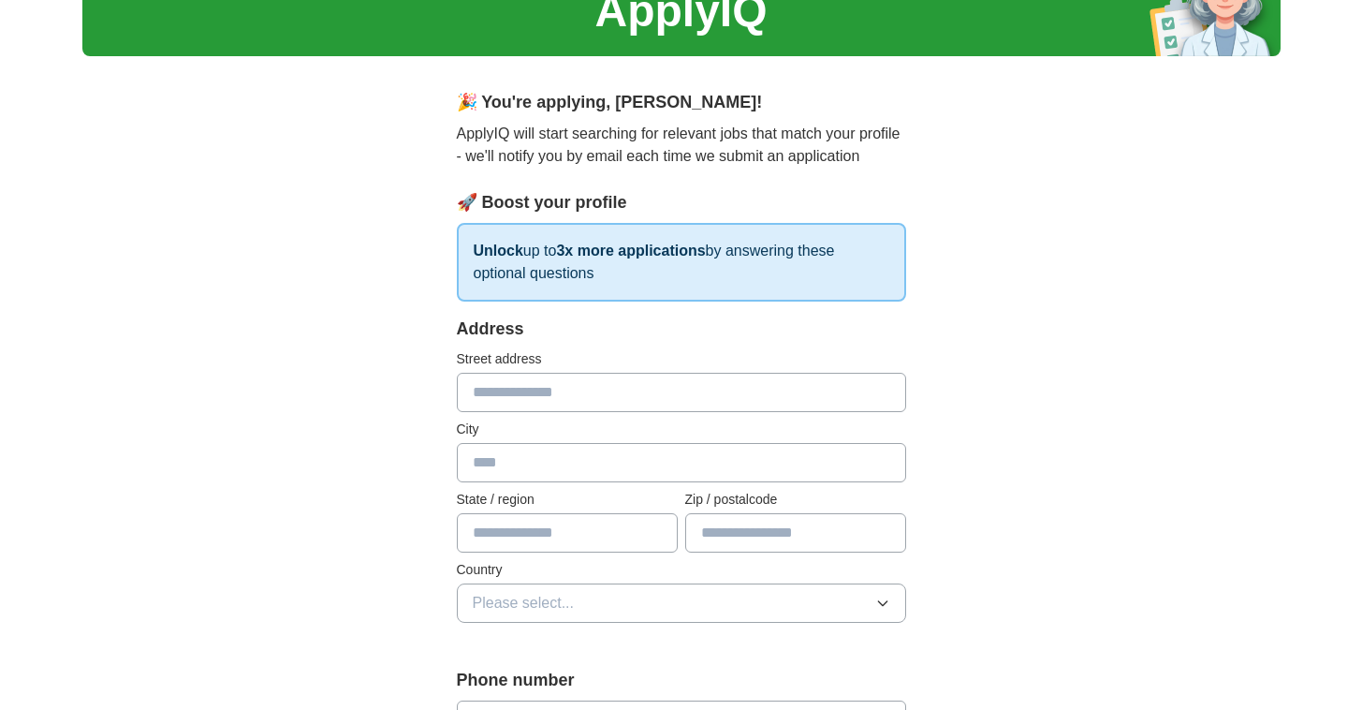
click at [604, 393] on input "text" at bounding box center [681, 392] width 449 height 39
type input "**********"
type input "********"
type input "*********"
type input "*******"
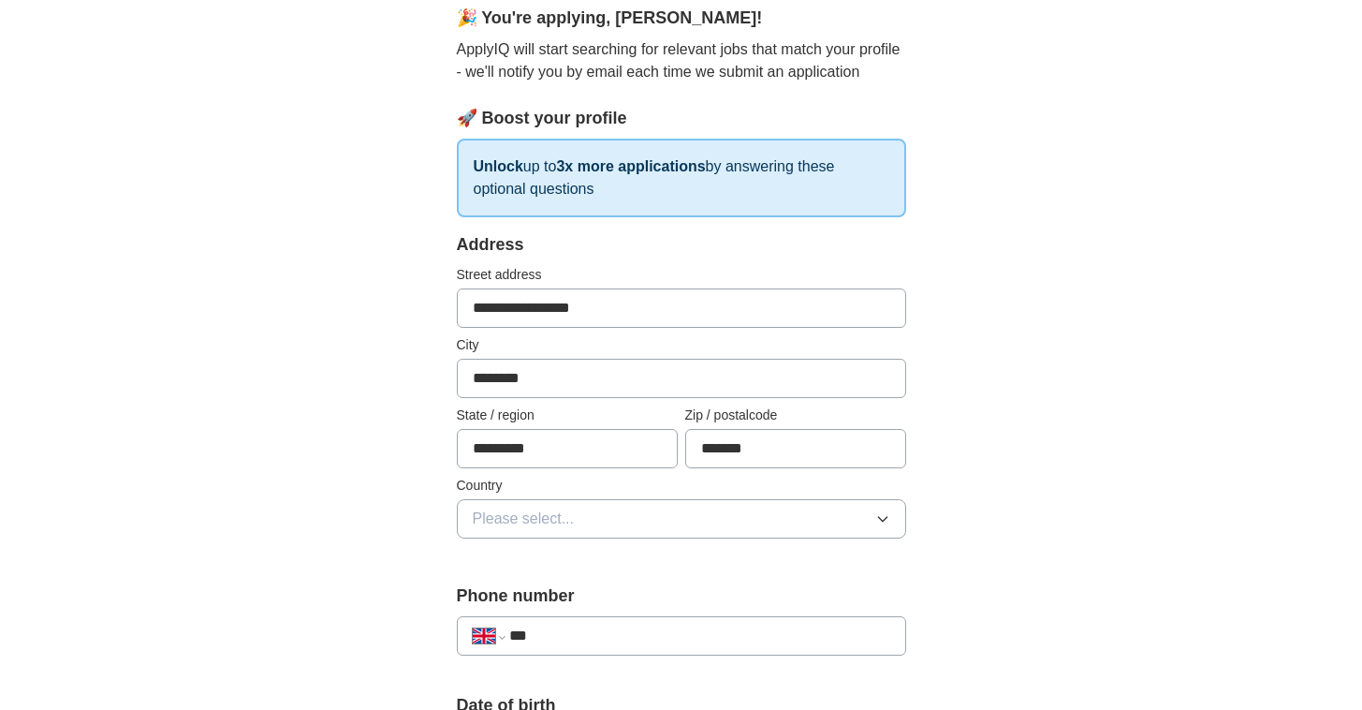
scroll to position [182, 0]
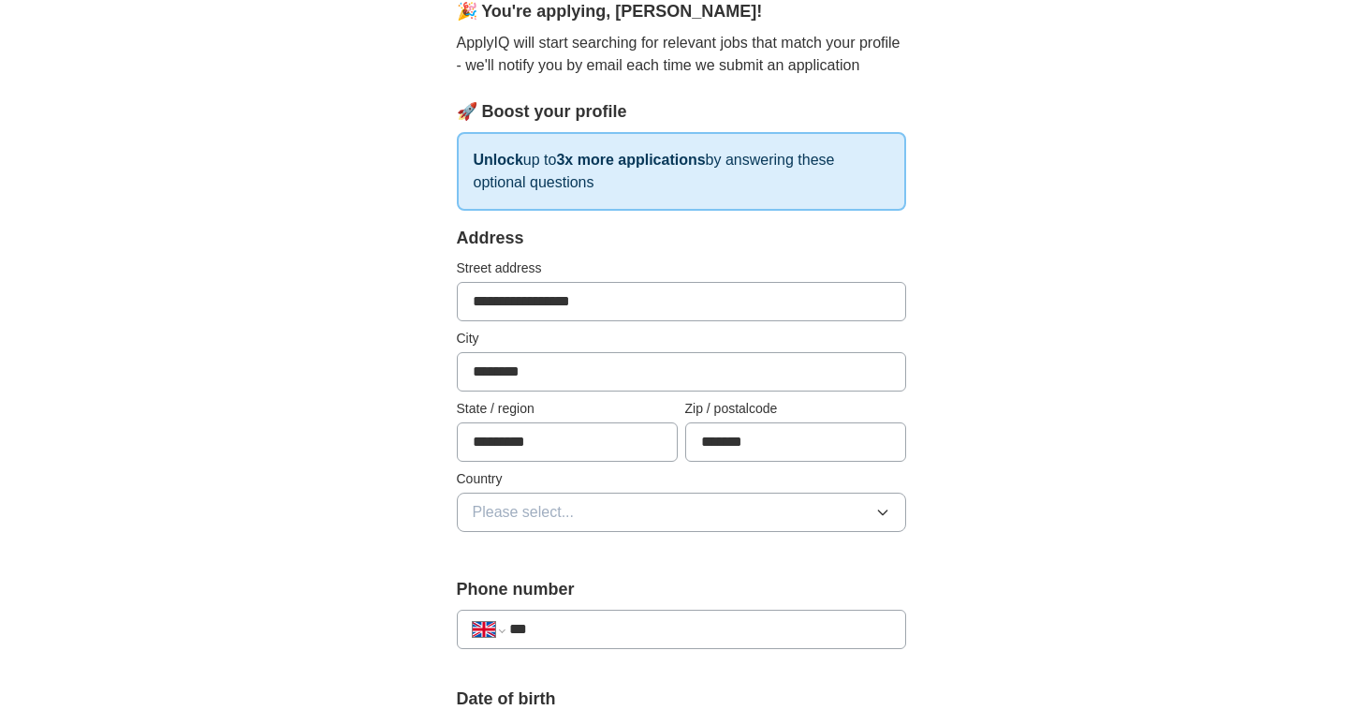
click at [580, 493] on button "Please select..." at bounding box center [681, 511] width 449 height 39
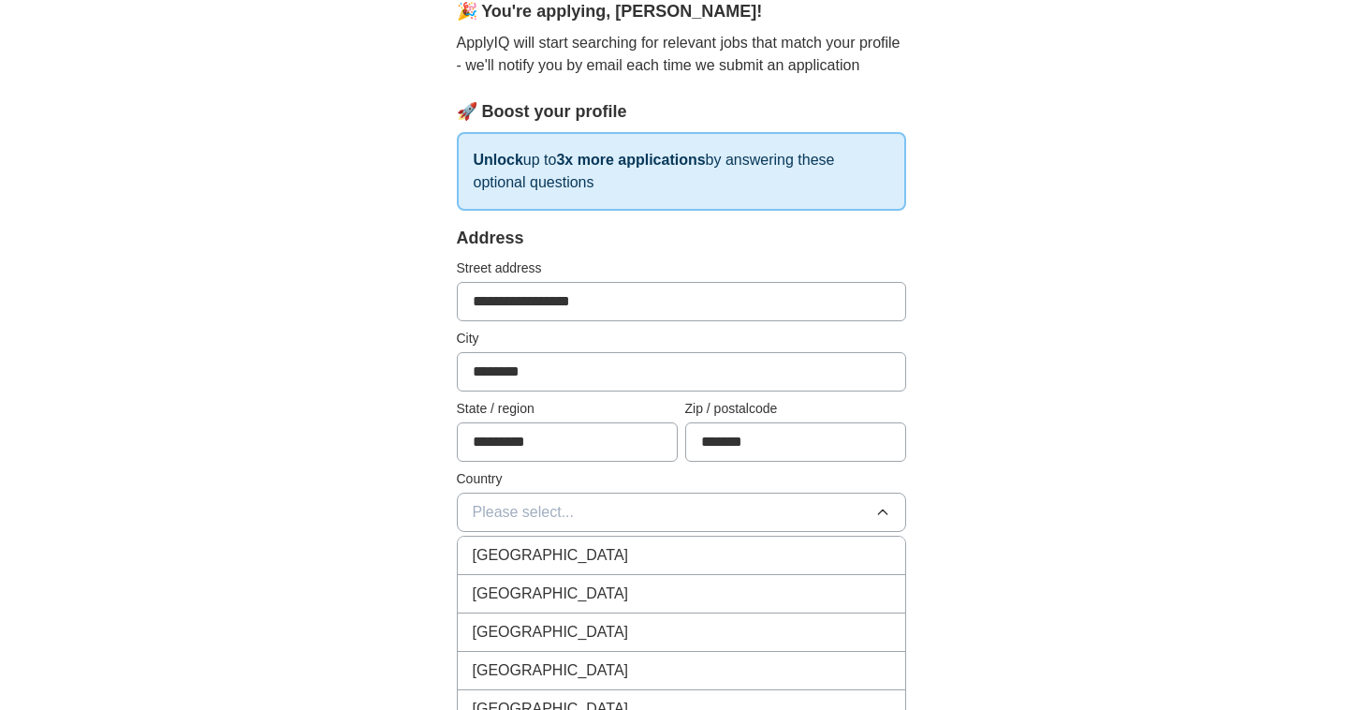
click at [564, 549] on span "[GEOGRAPHIC_DATA]" at bounding box center [551, 555] width 156 height 22
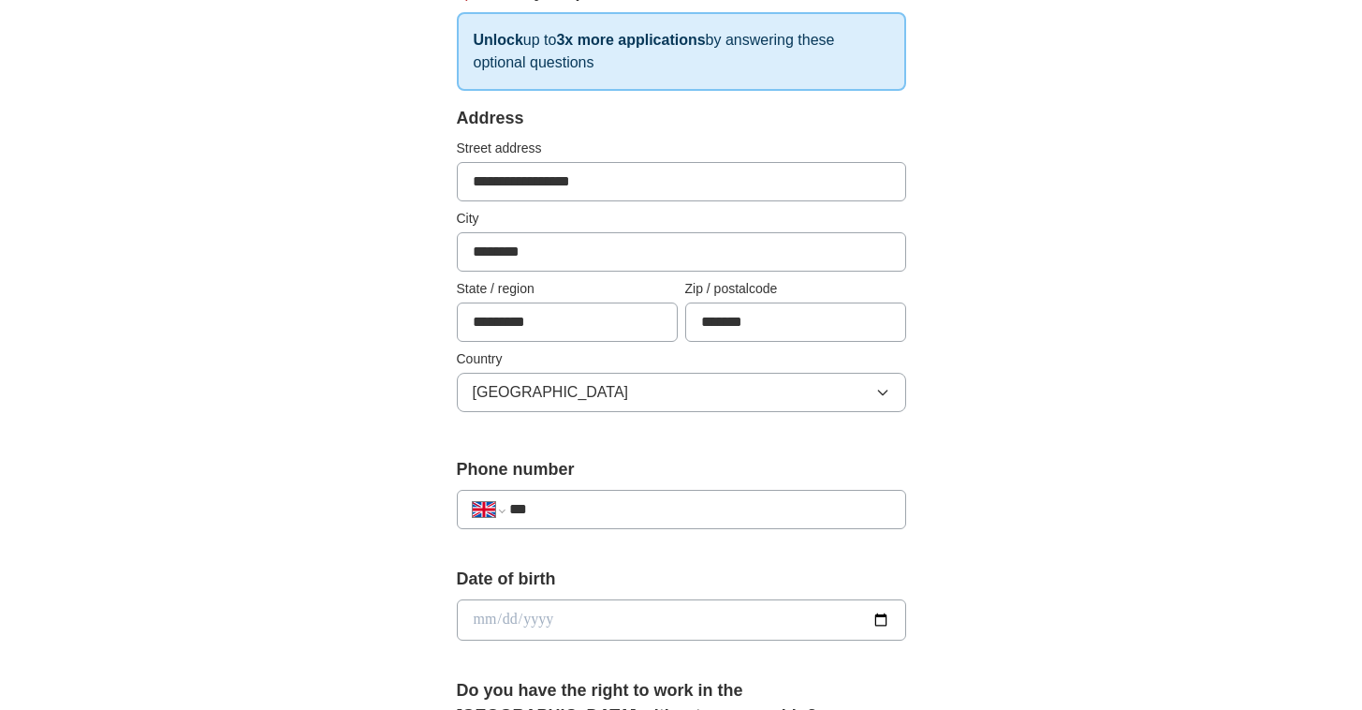
scroll to position [319, 0]
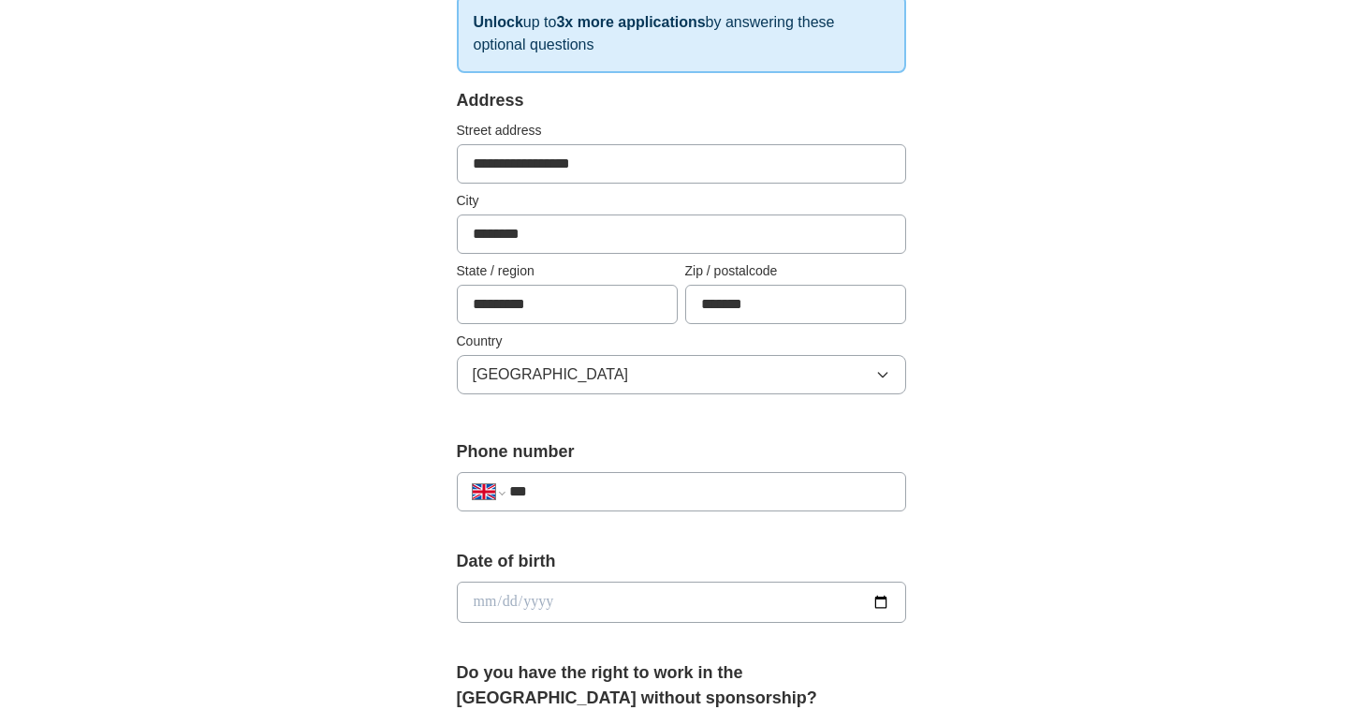
click at [595, 491] on input "***" at bounding box center [699, 491] width 380 height 22
type input "**********"
click at [628, 589] on input "date" at bounding box center [681, 601] width 449 height 41
type input "**********"
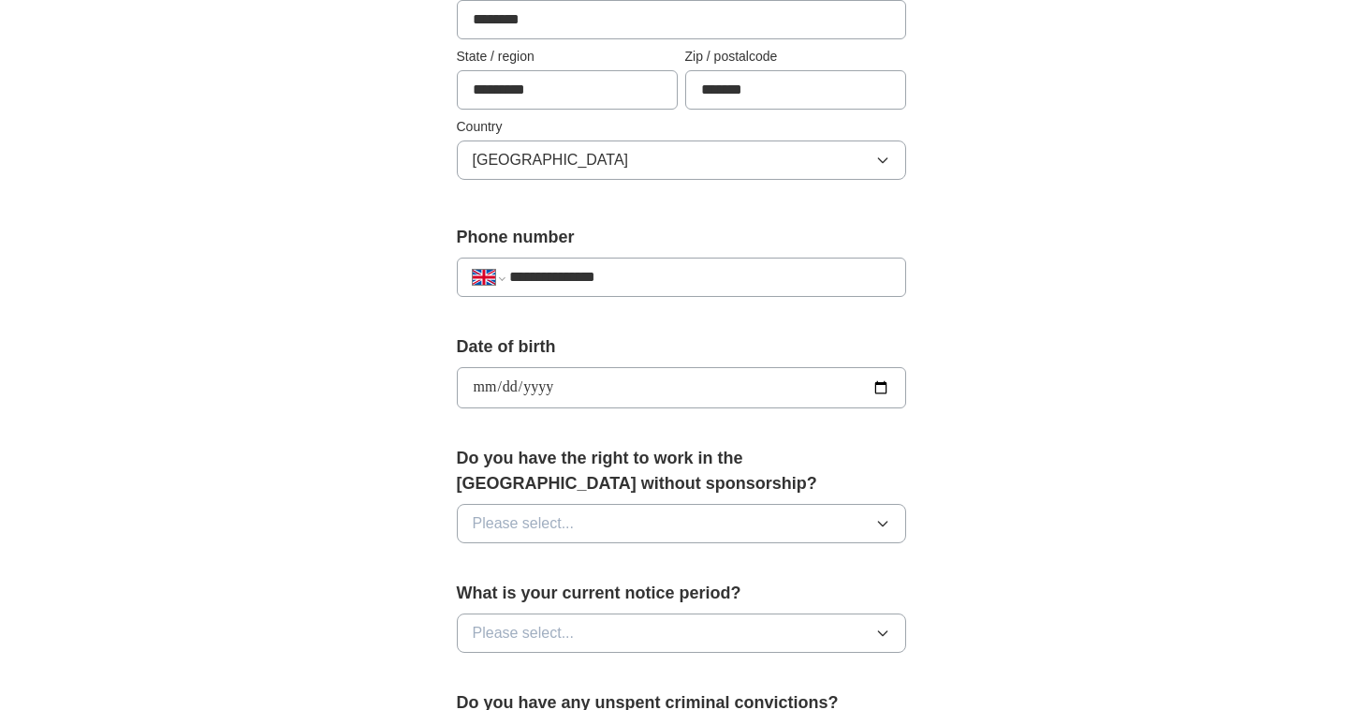
scroll to position [568, 0]
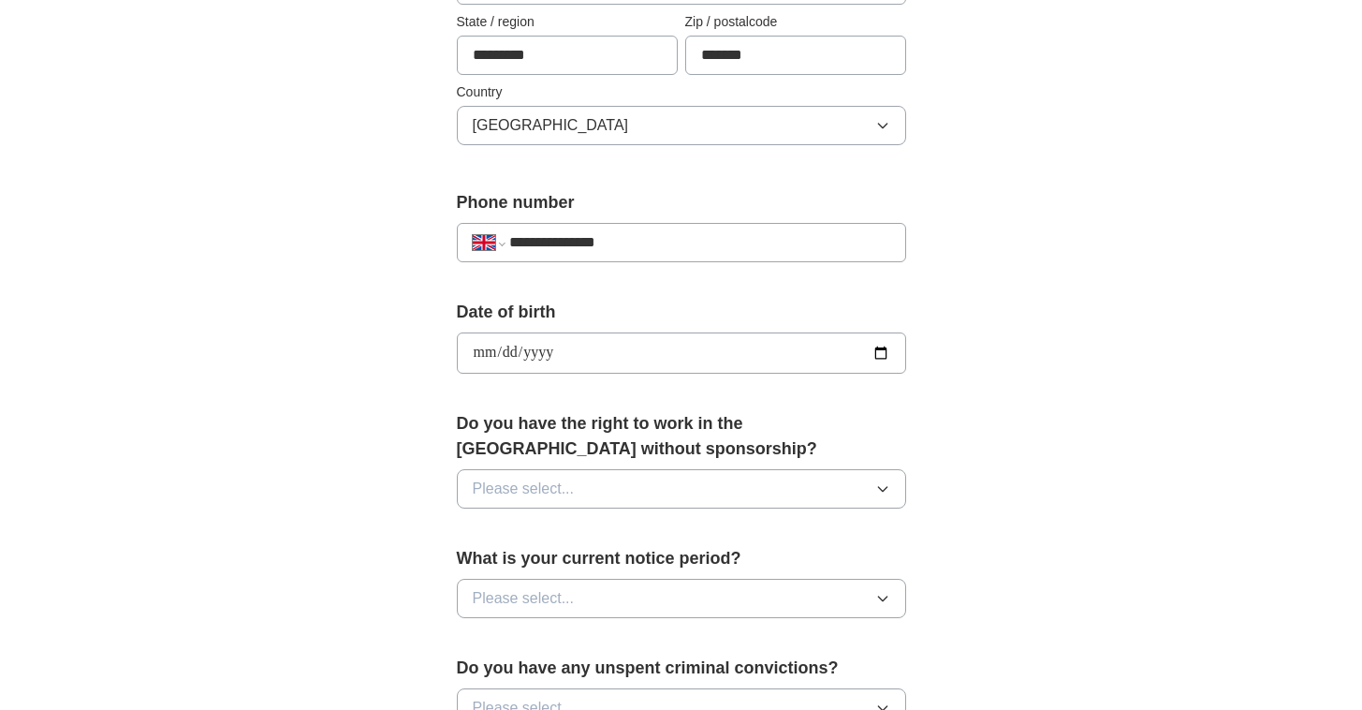
click at [671, 492] on button "Please select..." at bounding box center [681, 488] width 449 height 39
click at [604, 525] on div "Yes" at bounding box center [682, 532] width 418 height 22
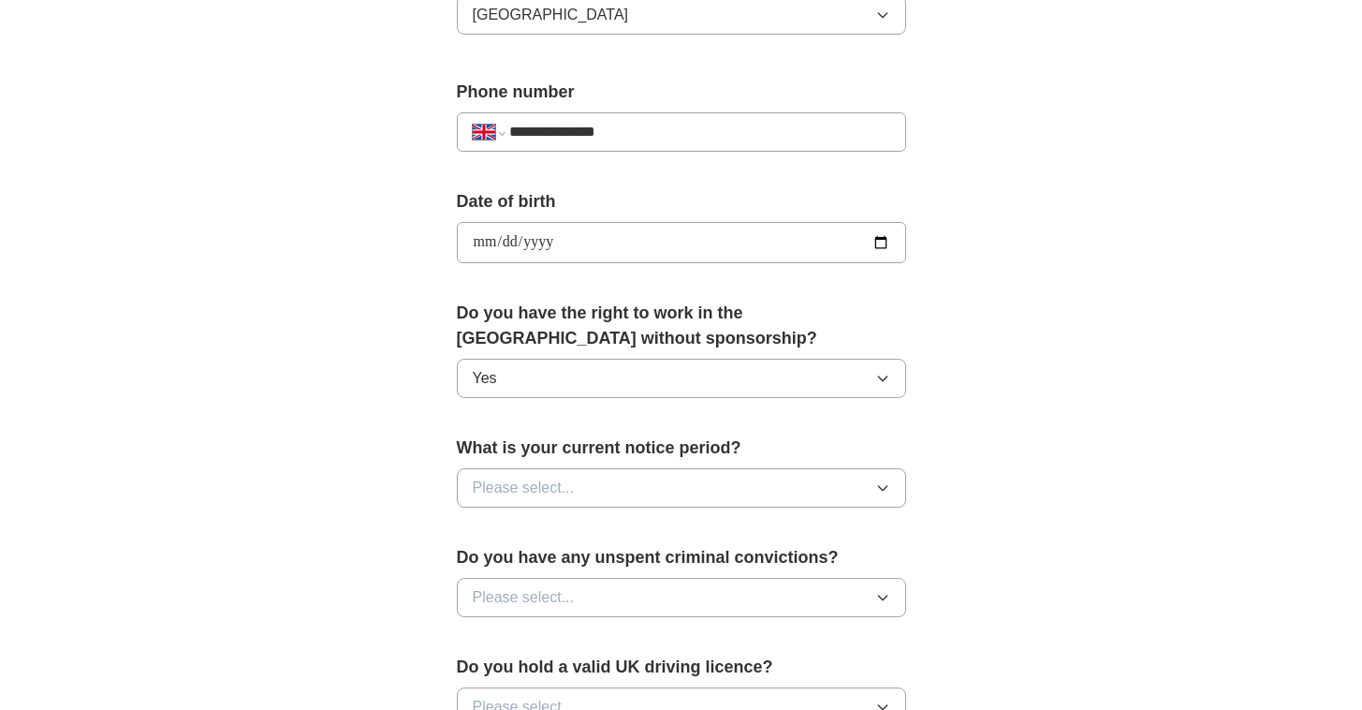
click at [642, 499] on button "Please select..." at bounding box center [681, 487] width 449 height 39
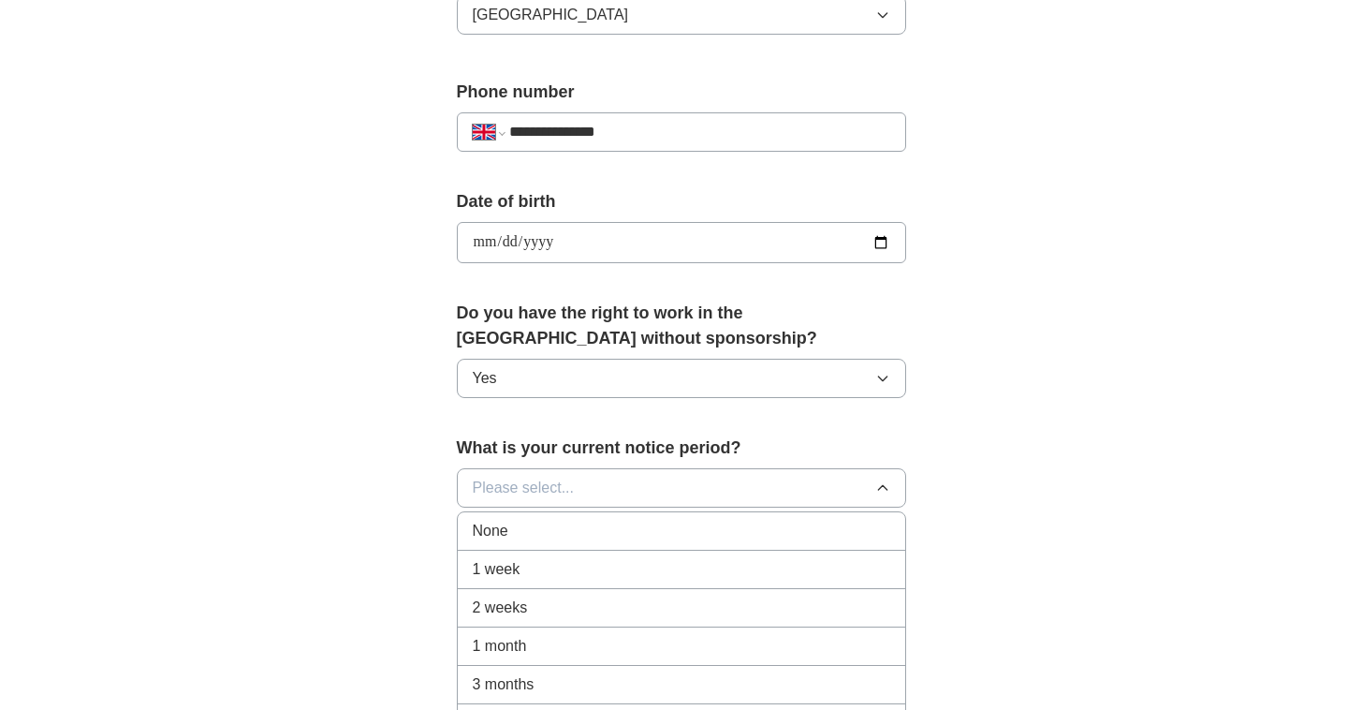
click at [588, 531] on div "None" at bounding box center [682, 531] width 418 height 22
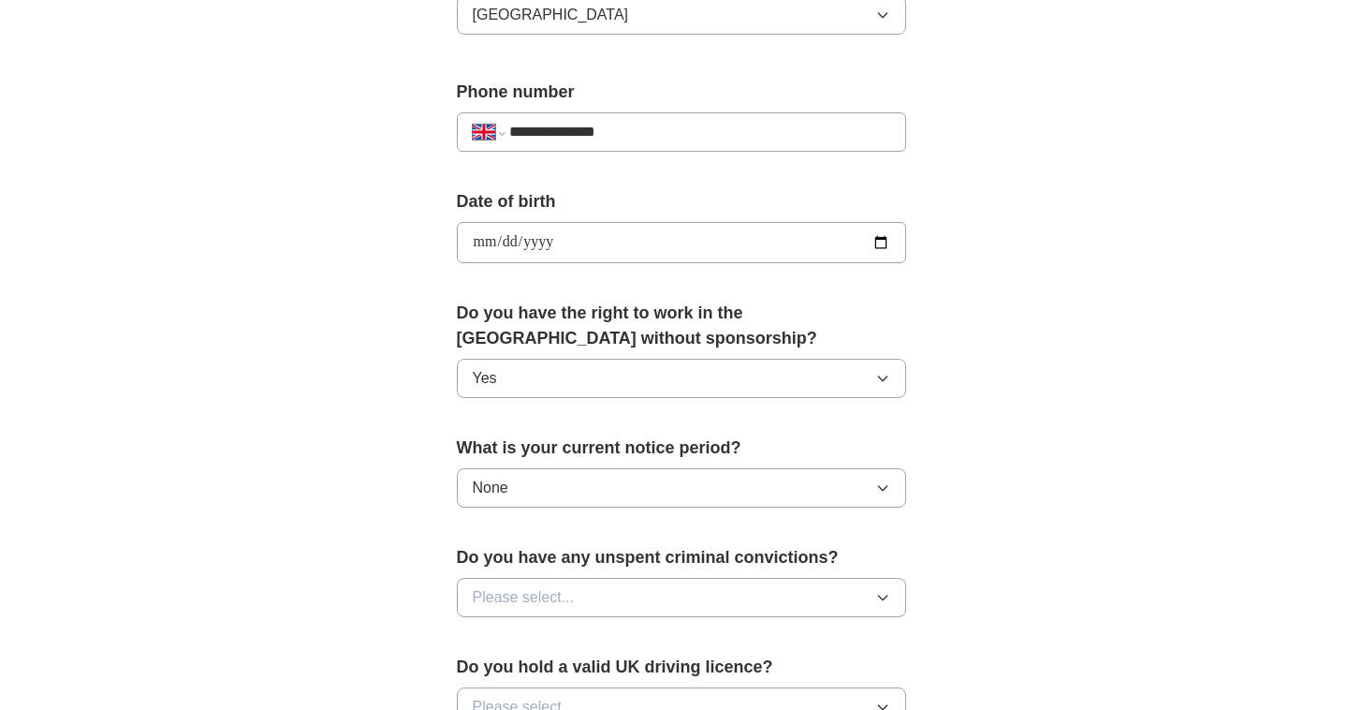
click at [586, 588] on button "Please select..." at bounding box center [681, 597] width 449 height 39
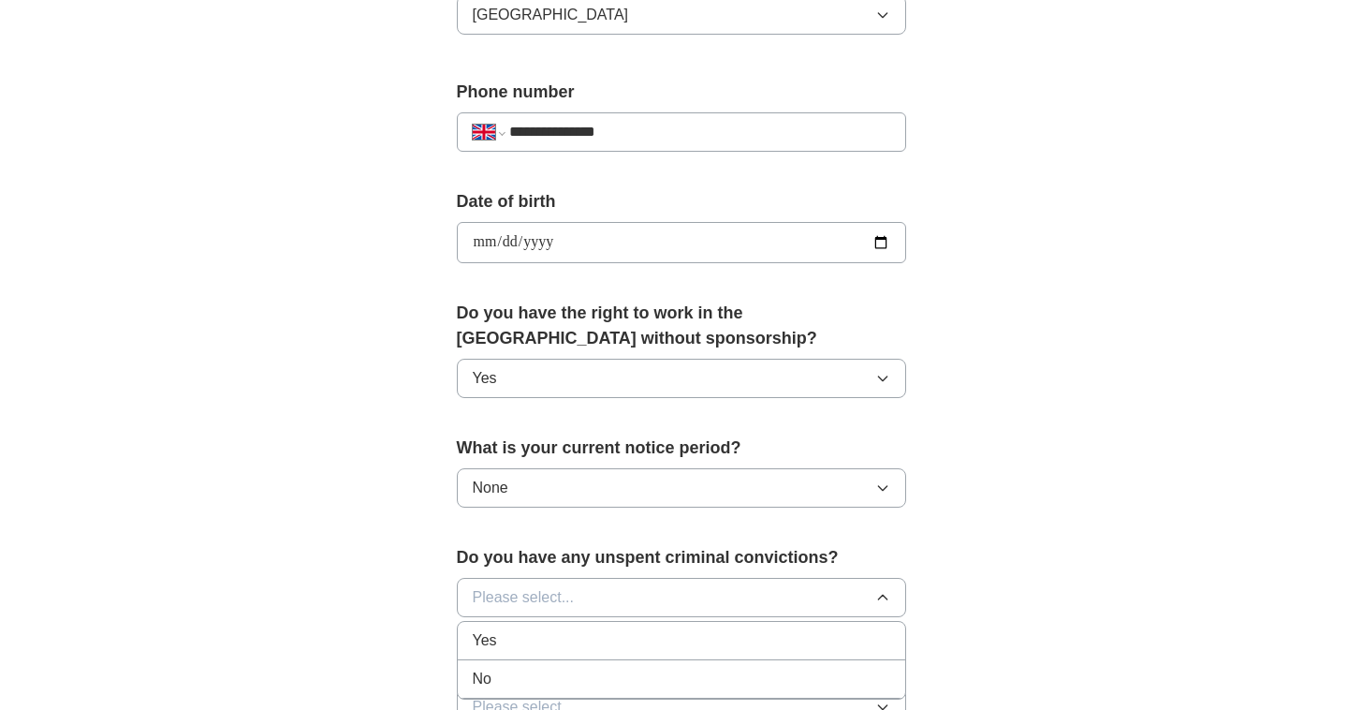
click at [555, 683] on div "No" at bounding box center [682, 679] width 418 height 22
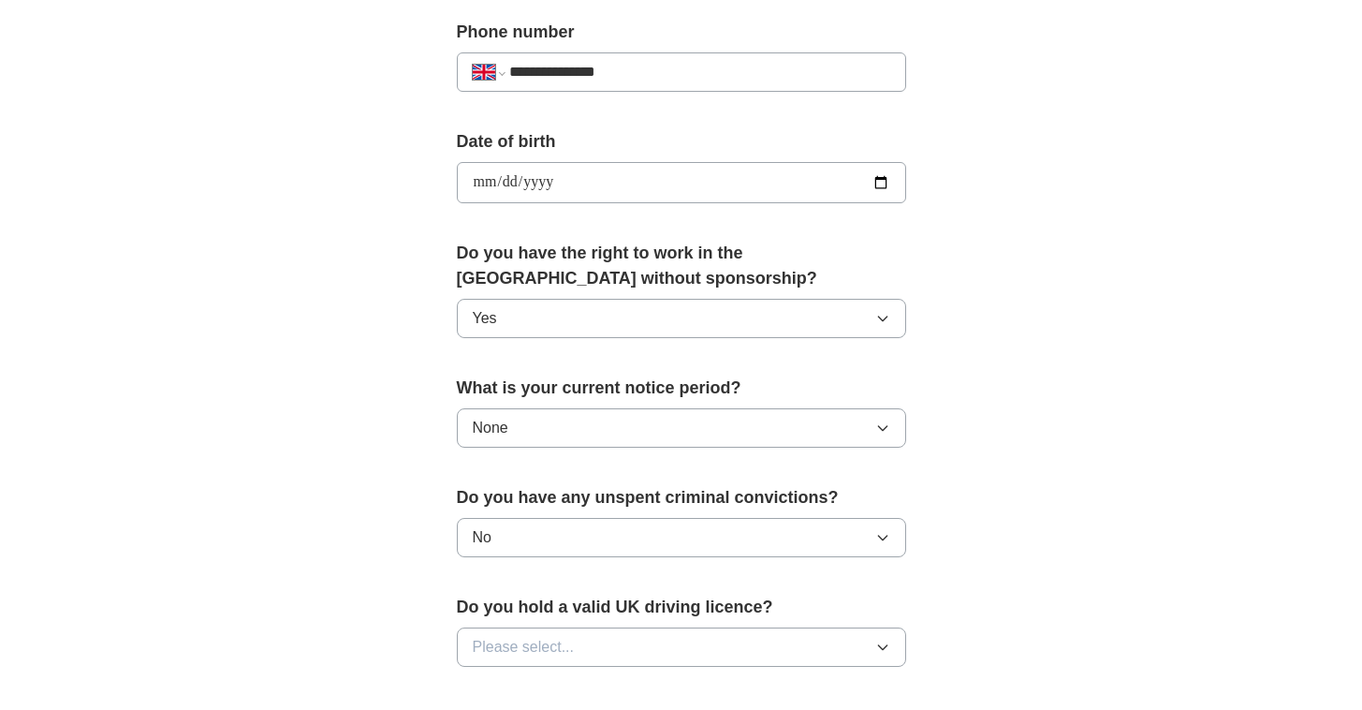
scroll to position [878, 0]
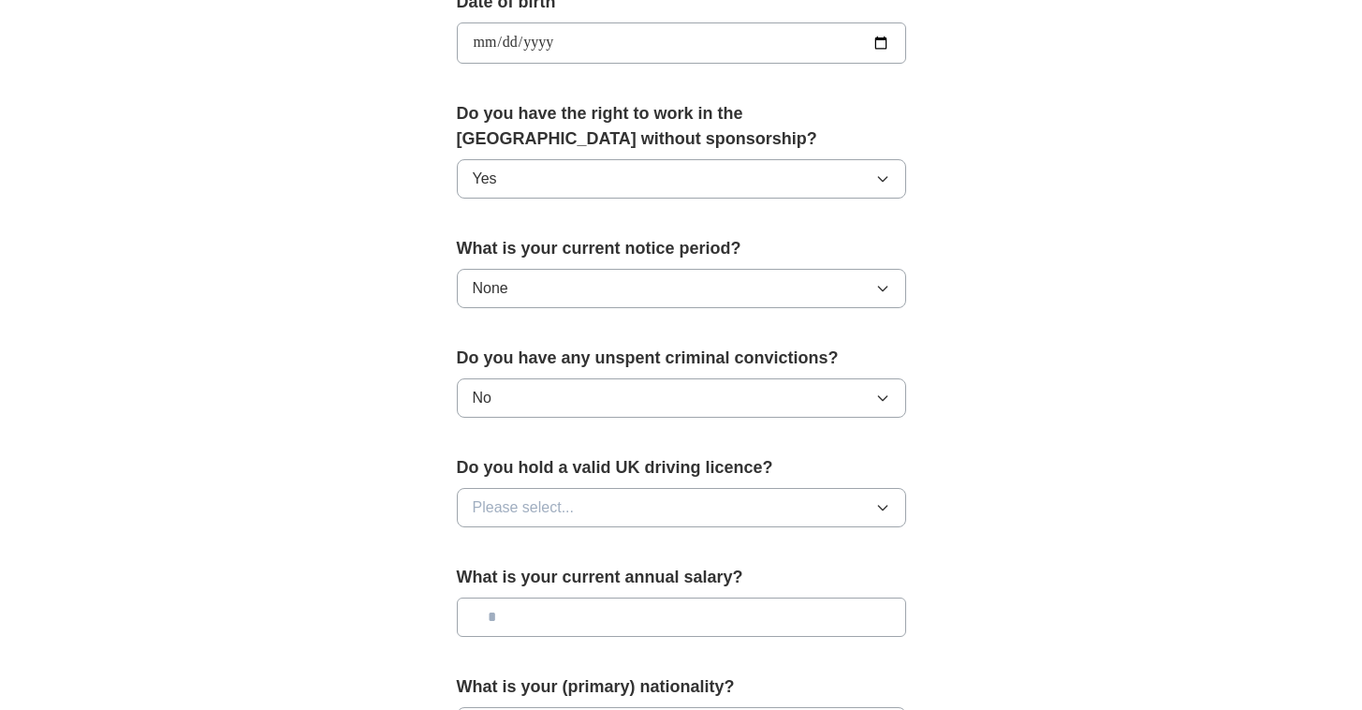
click at [664, 498] on button "Please select..." at bounding box center [681, 507] width 449 height 39
click at [604, 582] on div "No" at bounding box center [682, 589] width 418 height 22
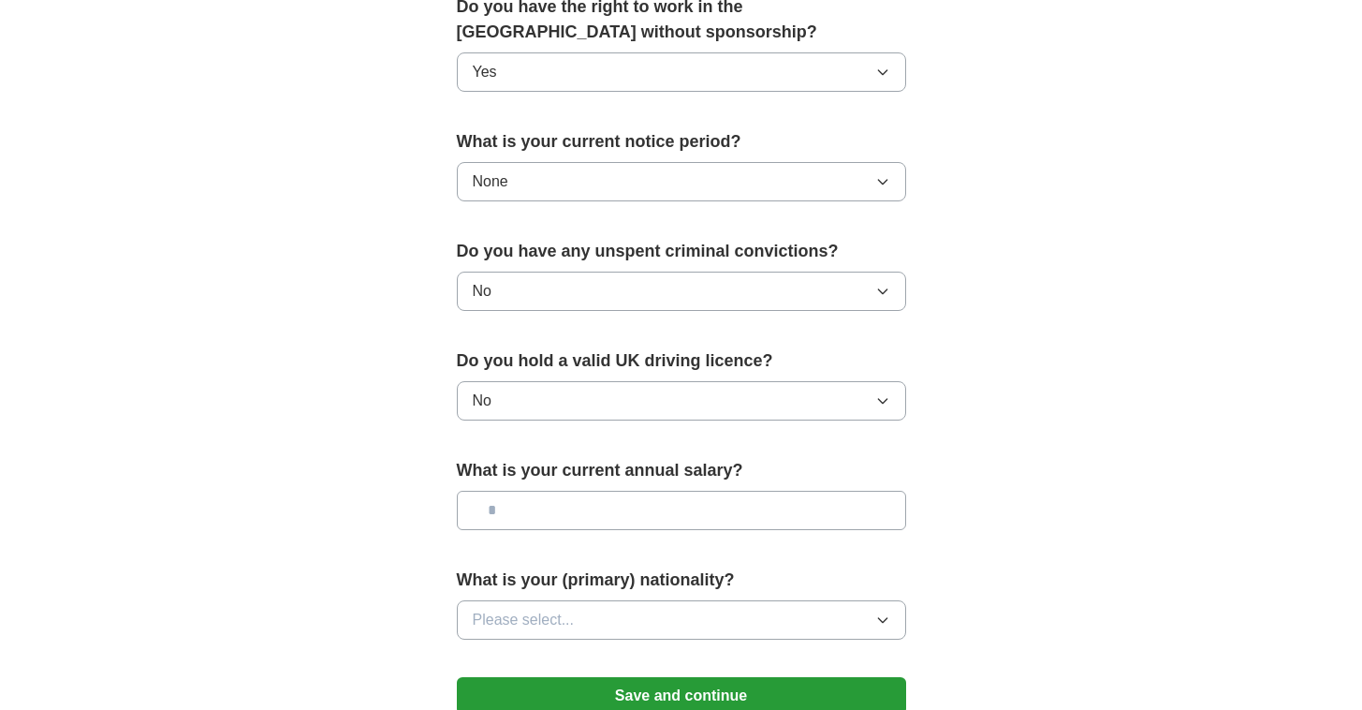
scroll to position [987, 0]
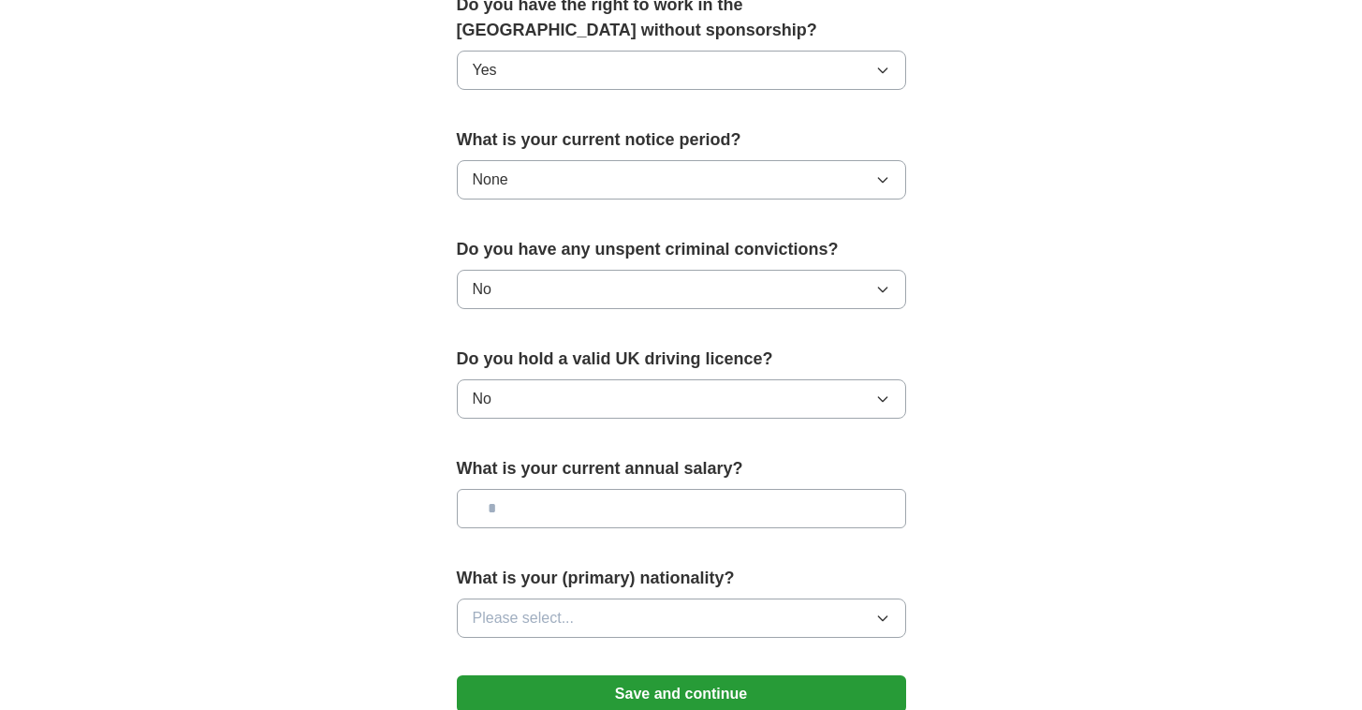
click at [604, 508] on input "text" at bounding box center [681, 508] width 449 height 39
type input "*******"
click at [592, 623] on button "Please select..." at bounding box center [681, 617] width 449 height 39
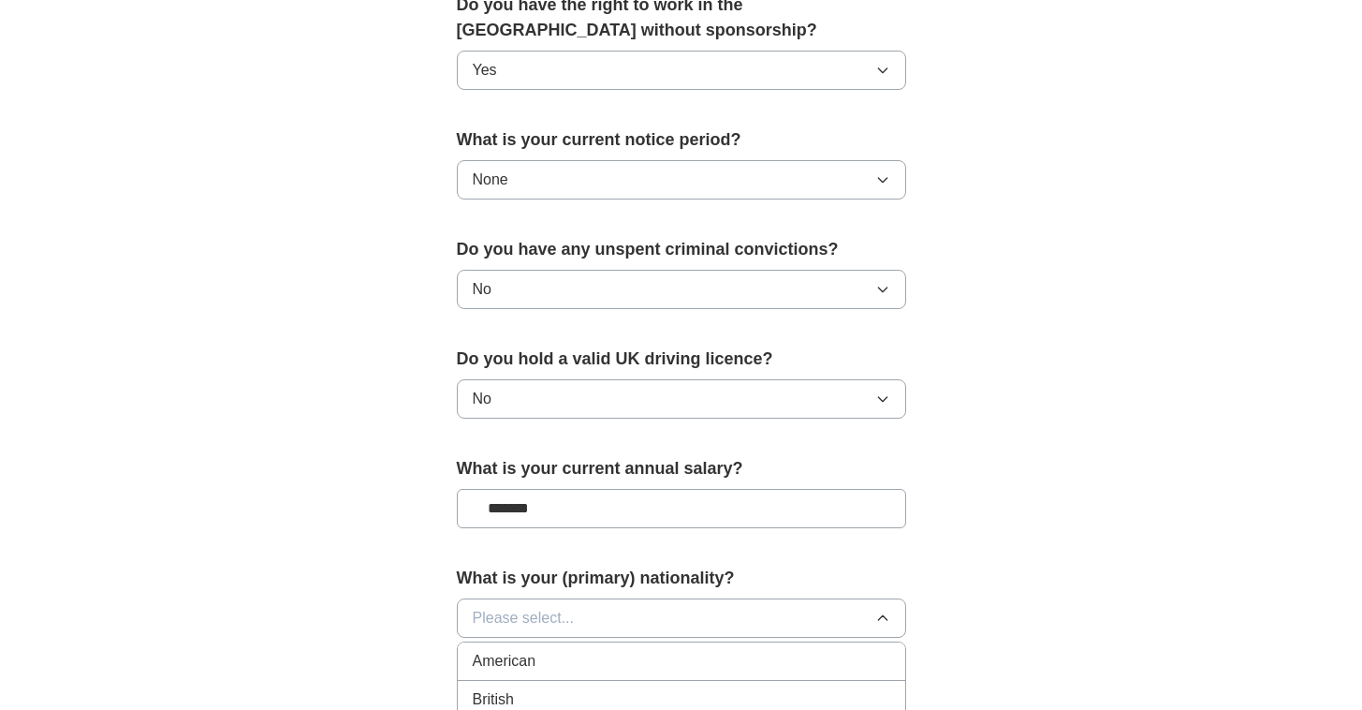
click at [548, 623] on span "Please select..." at bounding box center [524, 618] width 102 height 22
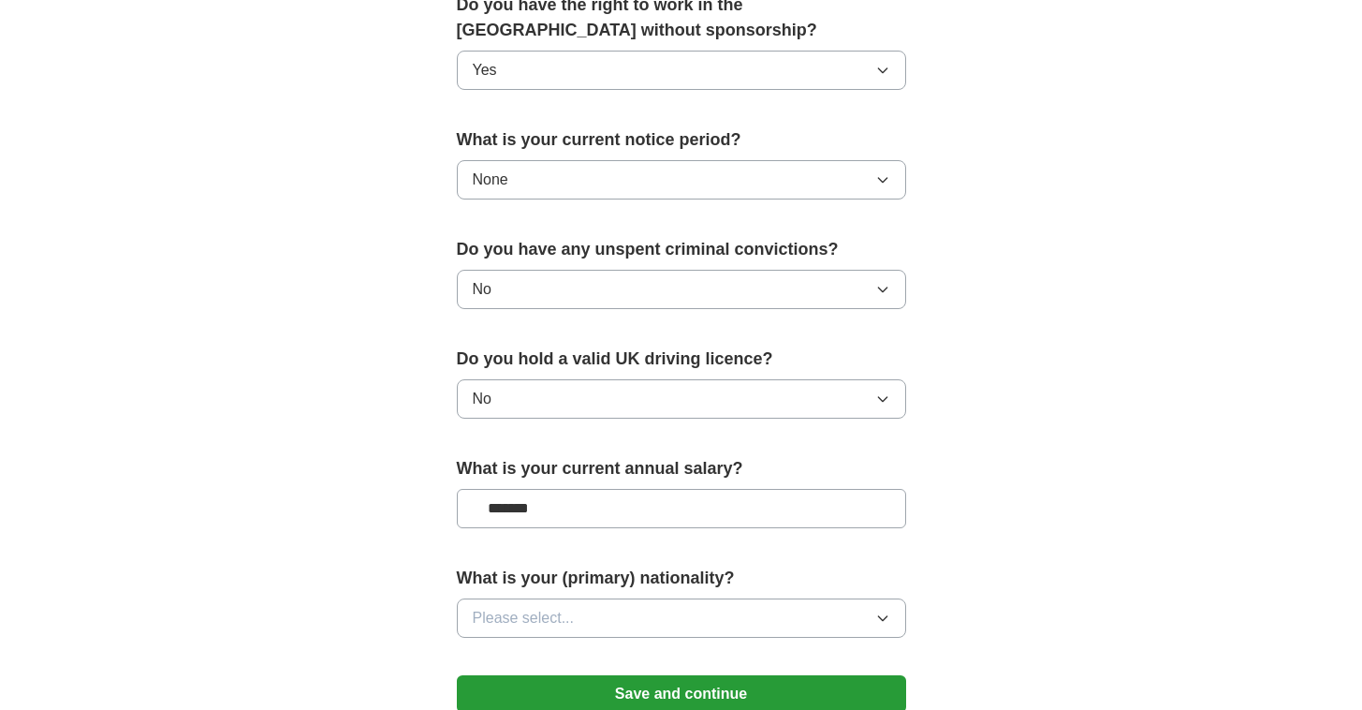
click at [548, 623] on span "Please select..." at bounding box center [524, 618] width 102 height 22
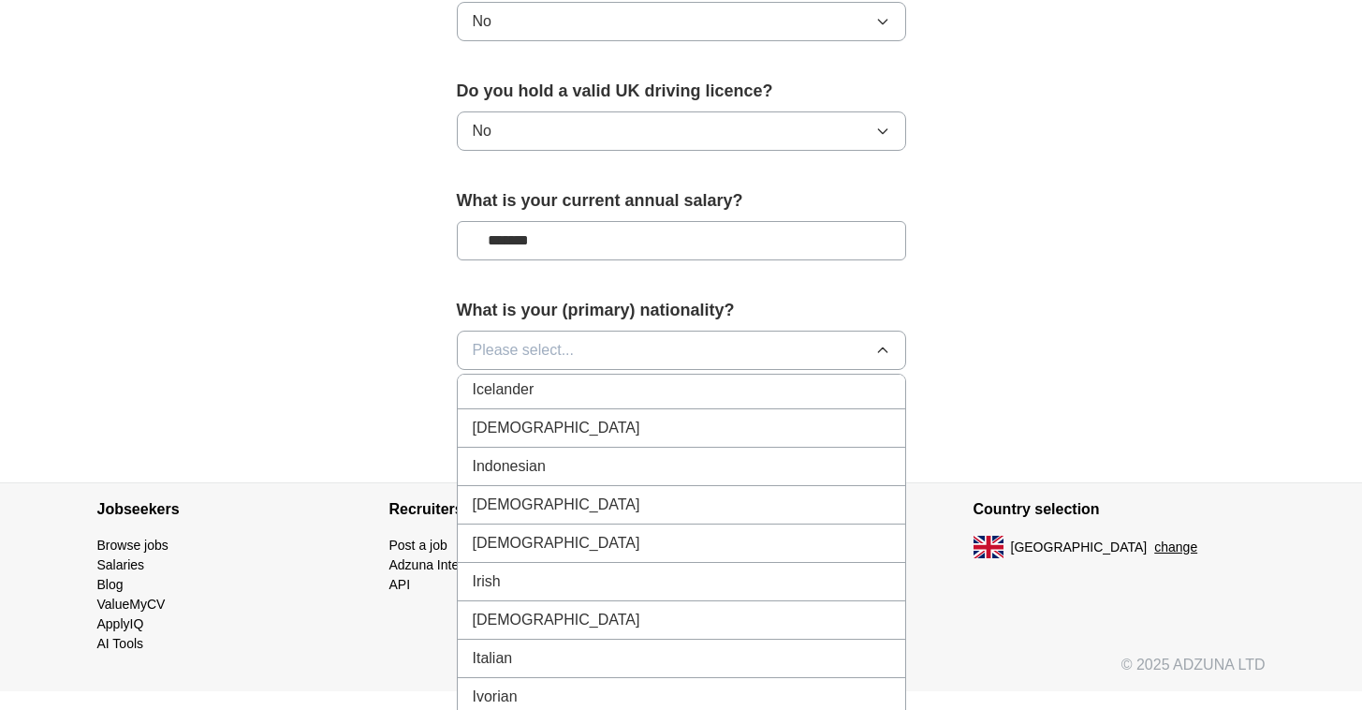
scroll to position [3017, 0]
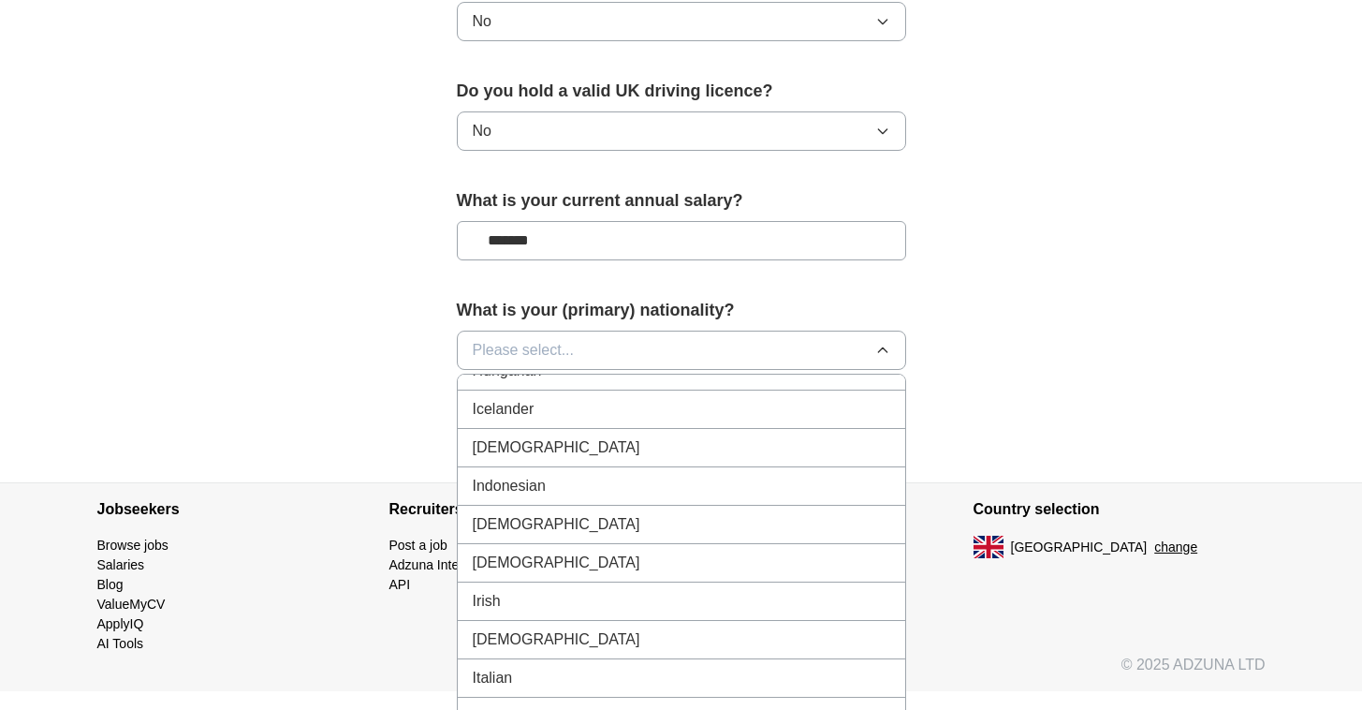
click at [507, 448] on span "[DEMOGRAPHIC_DATA]" at bounding box center [557, 447] width 168 height 22
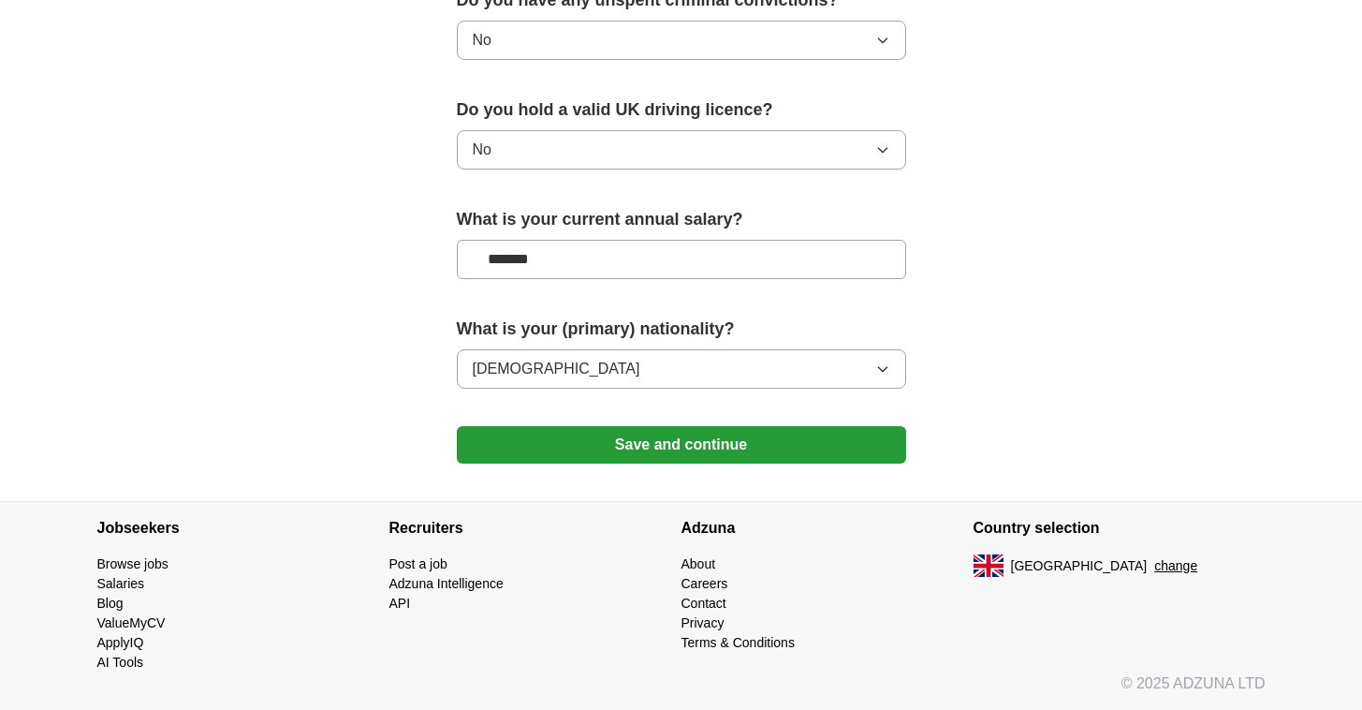
scroll to position [1236, 0]
click at [639, 450] on button "Save and continue" at bounding box center [681, 444] width 449 height 37
